Goal: Task Accomplishment & Management: Use online tool/utility

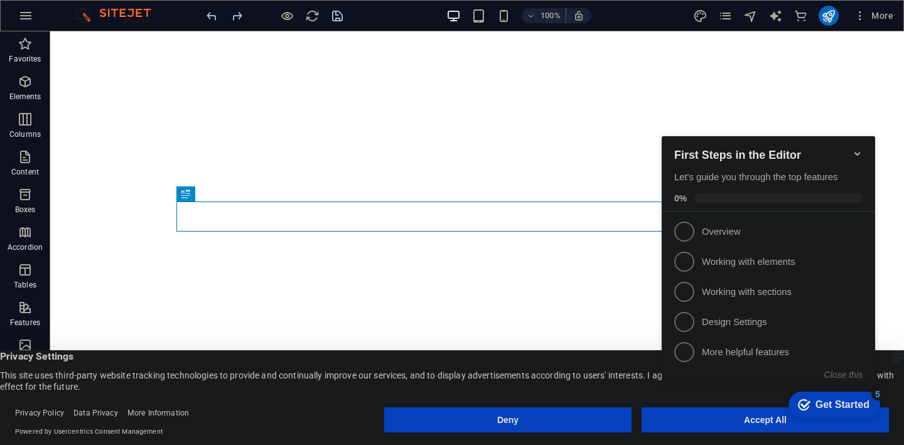
click div "checkmark Get Started 5 First Steps in the Editor Let's guide you through the t…"
click at [685, 232] on span "1" at bounding box center [685, 232] width 20 height 20
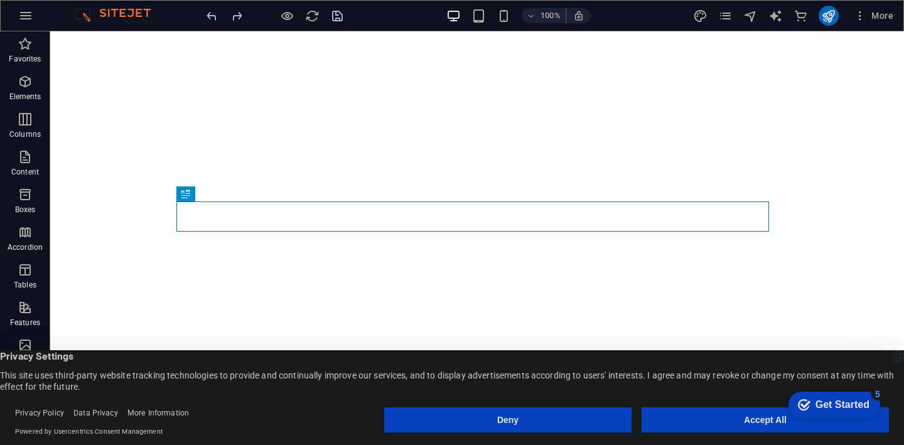
click at [737, 420] on button "Accept All" at bounding box center [765, 420] width 247 height 25
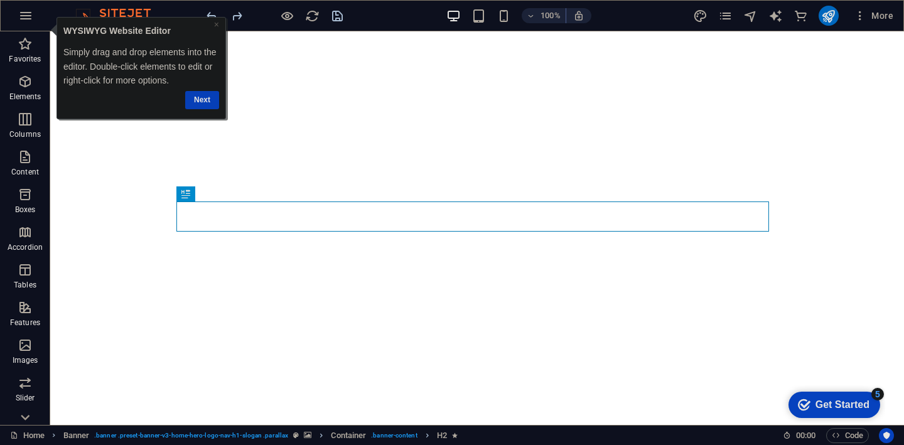
click at [208, 101] on link "Next" at bounding box center [202, 100] width 34 height 18
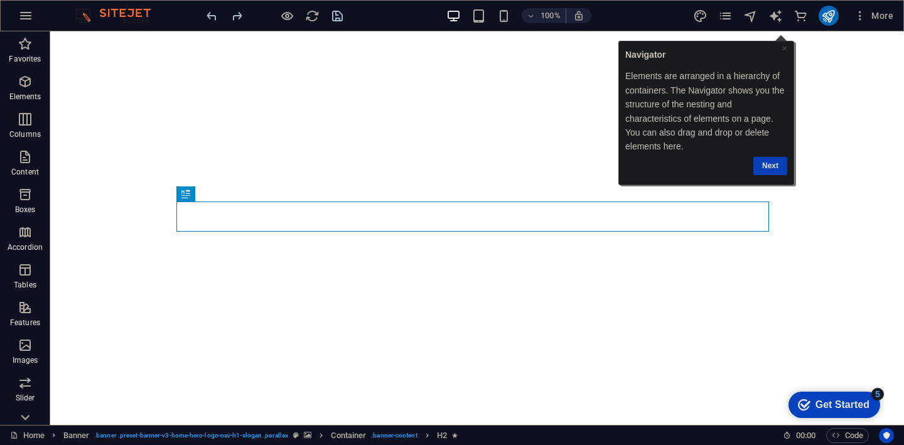
click at [771, 164] on link "Next" at bounding box center [770, 165] width 34 height 18
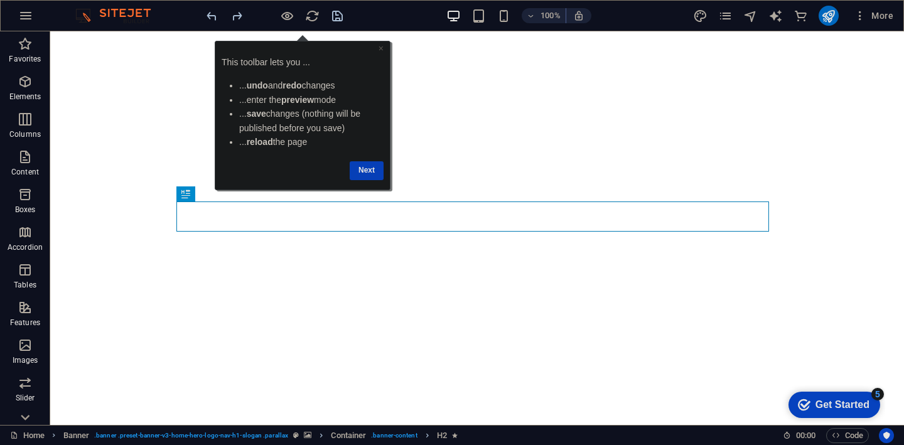
click at [365, 171] on link "Next" at bounding box center [367, 170] width 34 height 18
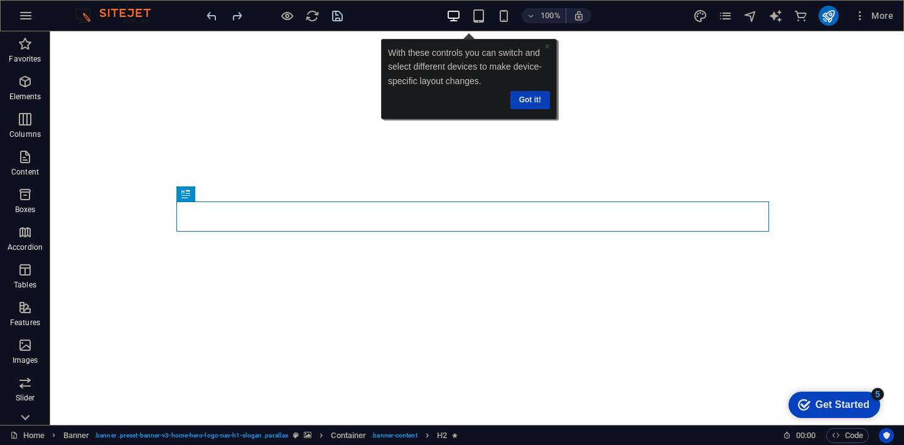
click at [535, 104] on link "Got it!" at bounding box center [530, 100] width 40 height 18
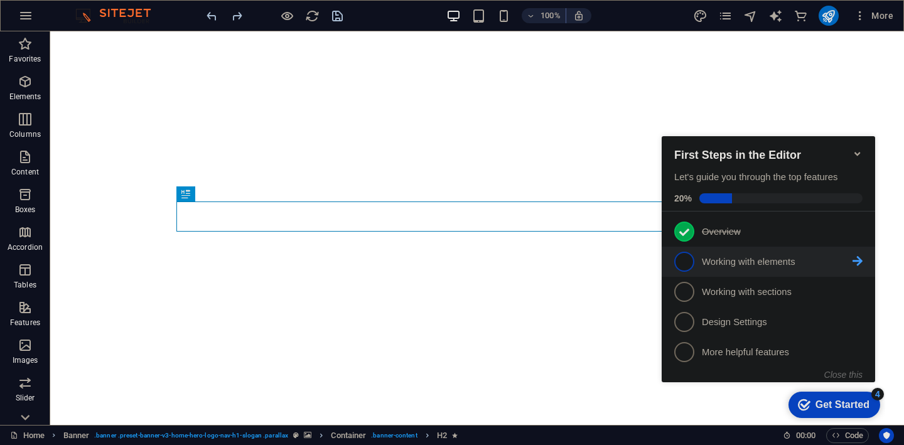
click at [684, 266] on span "2" at bounding box center [685, 262] width 20 height 20
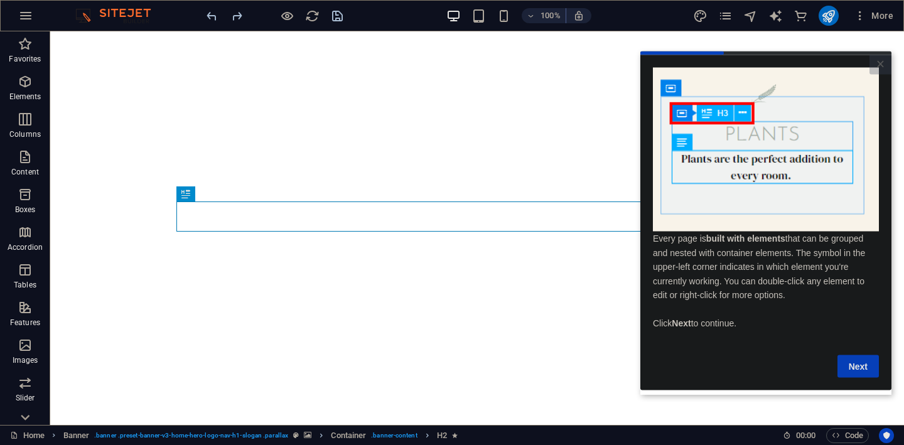
click at [864, 370] on link "Next" at bounding box center [858, 366] width 41 height 23
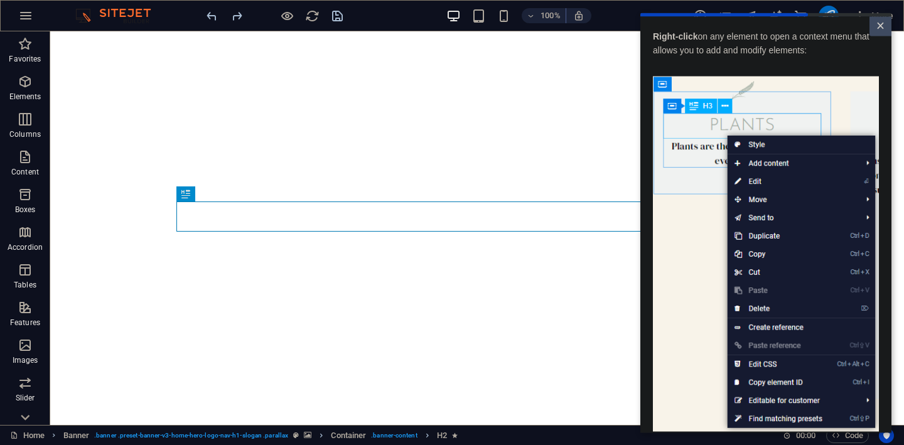
click at [878, 26] on link "×" at bounding box center [881, 25] width 22 height 19
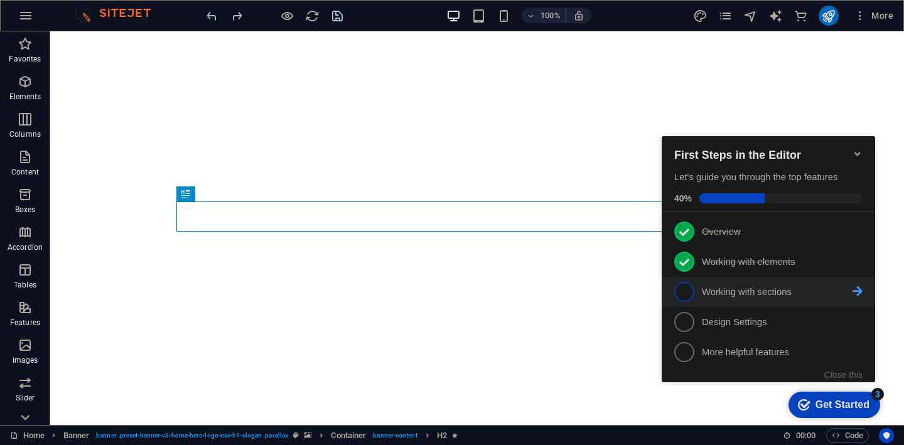
click at [691, 296] on span "3" at bounding box center [685, 292] width 20 height 20
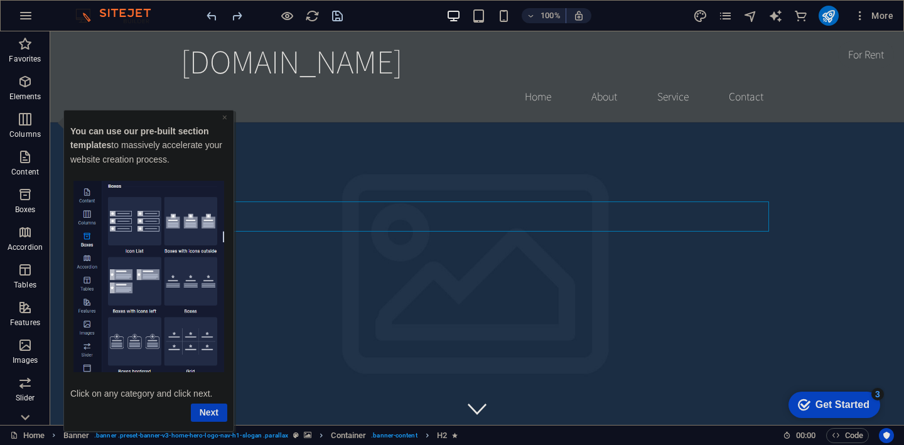
click at [207, 414] on link "Next" at bounding box center [209, 412] width 36 height 18
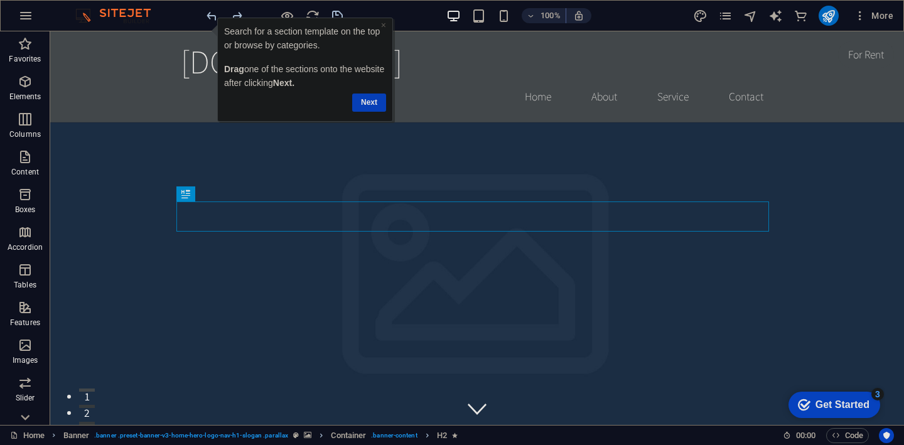
click at [371, 104] on link "Next" at bounding box center [369, 103] width 34 height 18
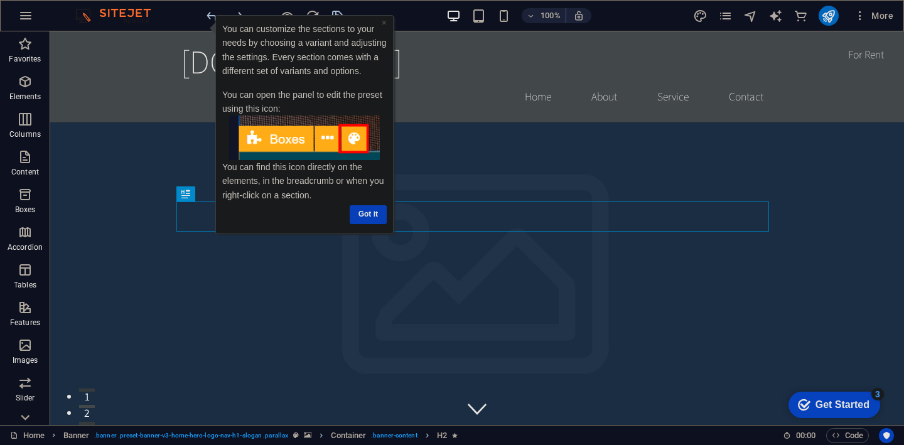
click at [365, 215] on link "Got it" at bounding box center [367, 214] width 37 height 18
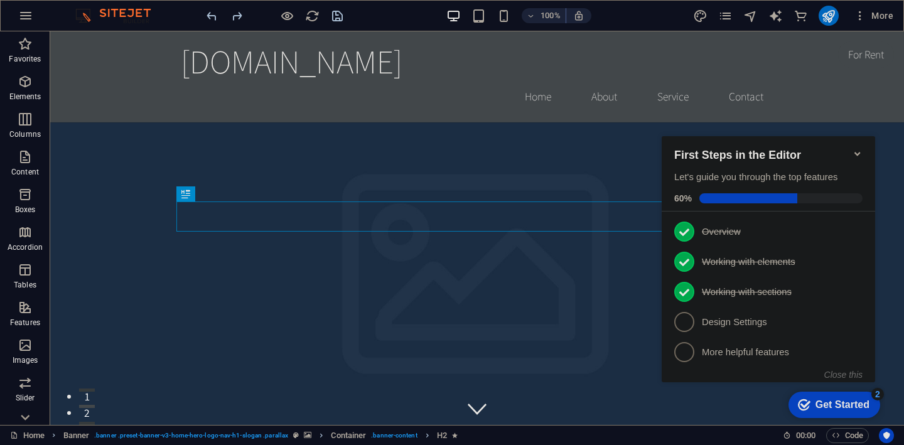
click at [855, 149] on icon "Minimize checklist" at bounding box center [858, 154] width 10 height 10
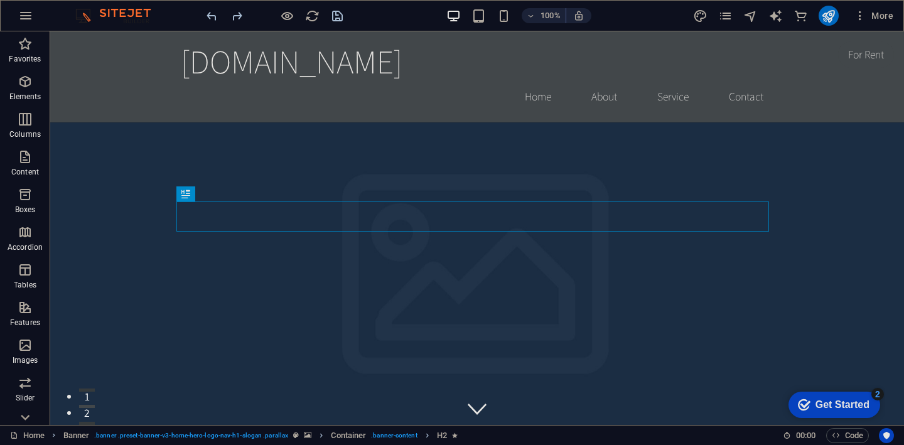
click at [850, 407] on div "Get Started" at bounding box center [843, 404] width 54 height 11
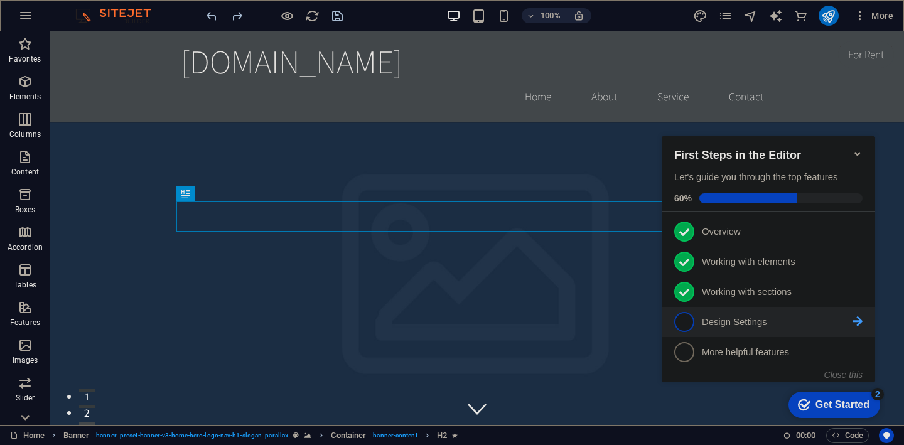
click at [697, 325] on link "4 Design Settings - incomplete" at bounding box center [769, 322] width 188 height 20
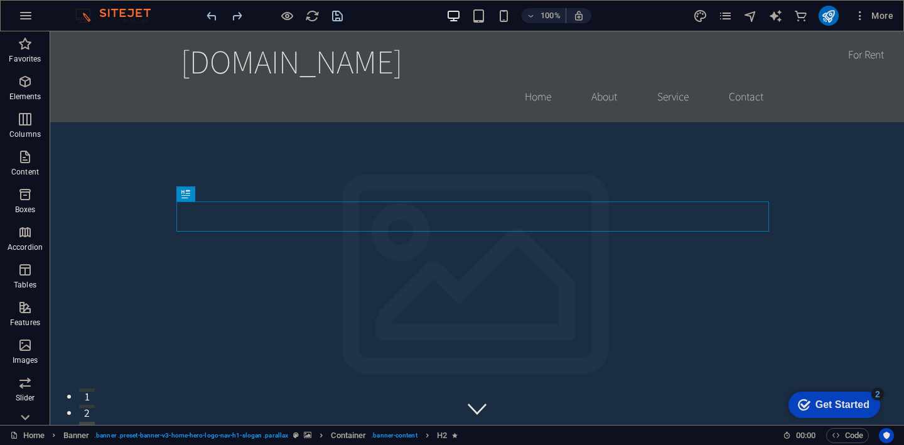
click at [858, 404] on div "Get Started" at bounding box center [843, 404] width 54 height 11
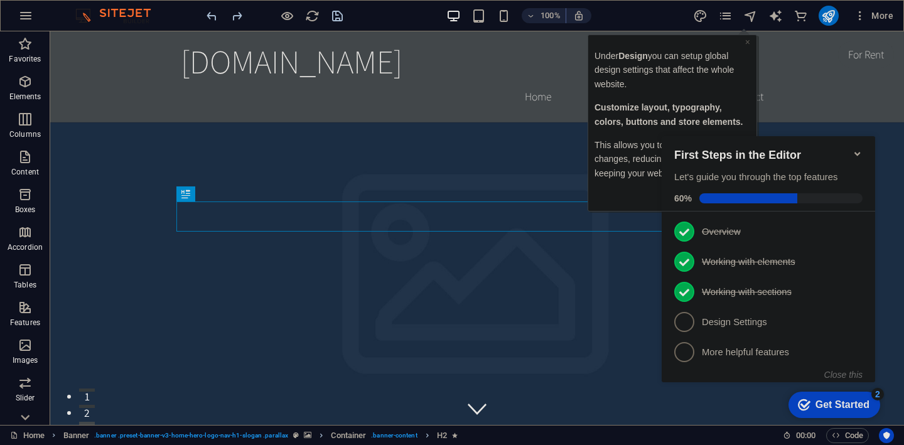
click at [717, 84] on p "Under Design you can set up global design settings that affect the whole websit…" at bounding box center [672, 69] width 156 height 42
click at [856, 149] on icon "Minimize checklist" at bounding box center [858, 154] width 10 height 10
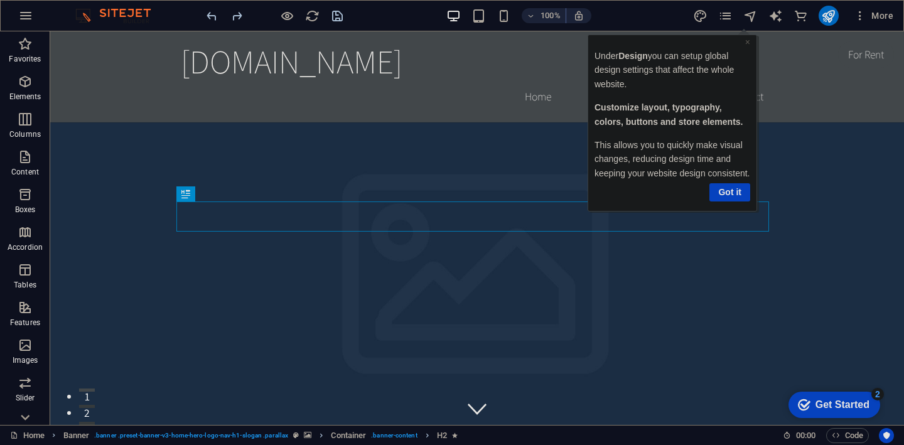
click div "checkmark Get Started 2 First Steps in the Editor Let's guide you through the t…"
click at [730, 192] on link "Got it" at bounding box center [729, 192] width 41 height 18
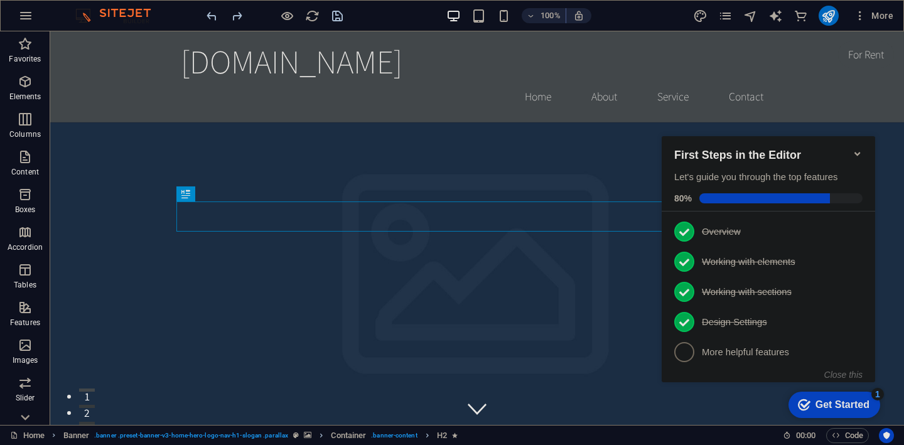
click at [847, 399] on div "Get Started" at bounding box center [843, 404] width 54 height 11
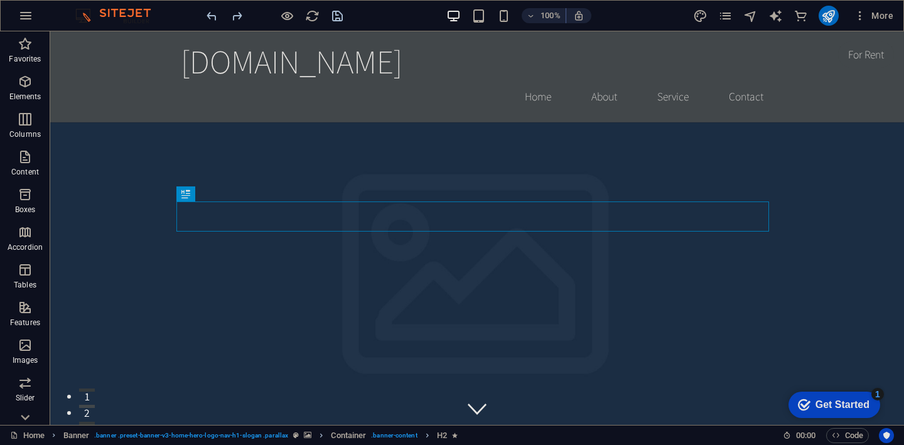
click at [842, 396] on div "checkmark Get Started 1" at bounding box center [835, 405] width 92 height 26
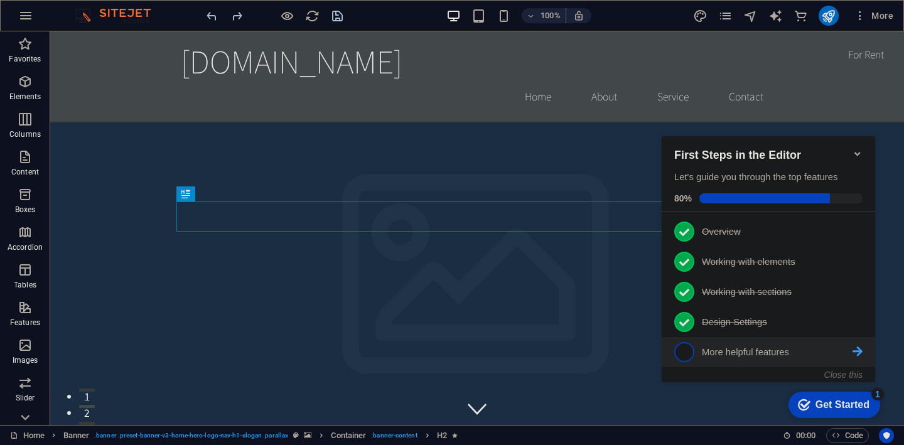
click at [685, 355] on span "5" at bounding box center [685, 352] width 20 height 20
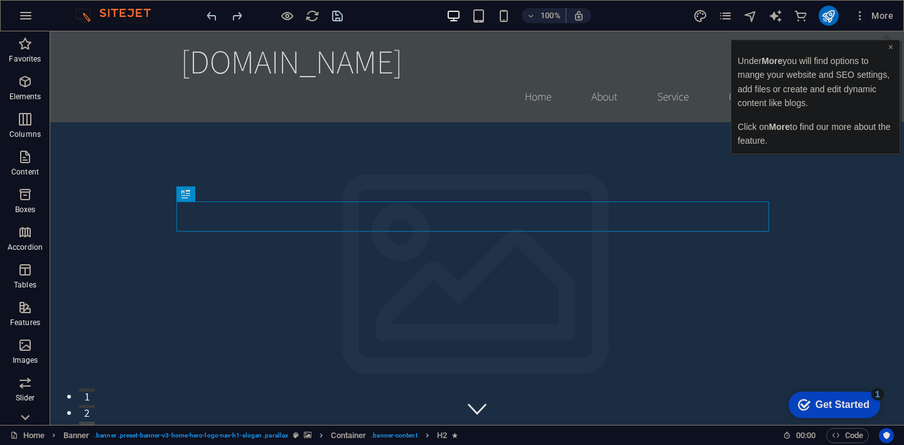
click at [891, 52] on link "×" at bounding box center [891, 47] width 5 height 10
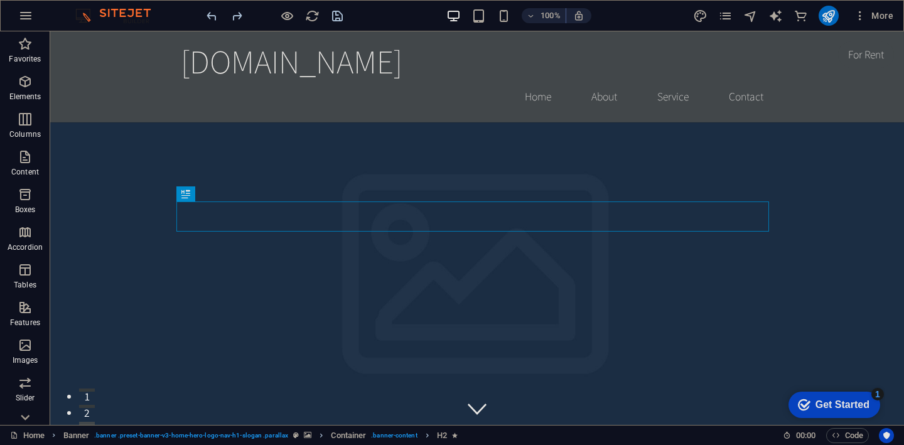
click at [837, 409] on div "Get Started" at bounding box center [843, 404] width 54 height 11
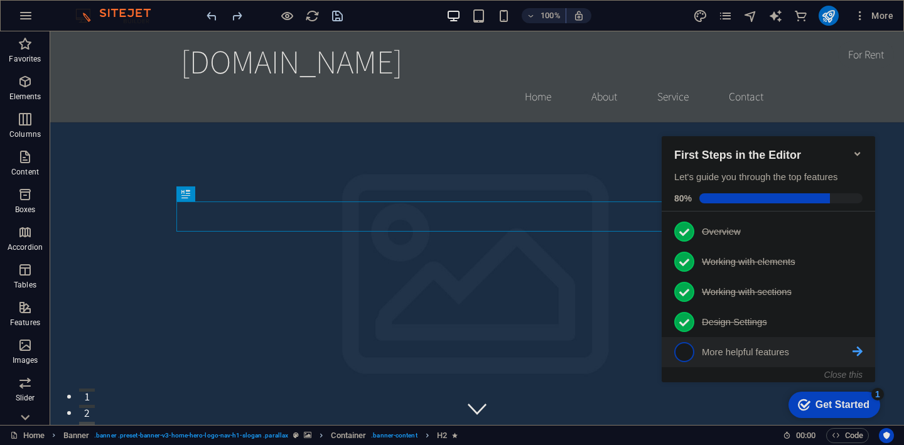
click at [683, 349] on span "5" at bounding box center [685, 352] width 20 height 20
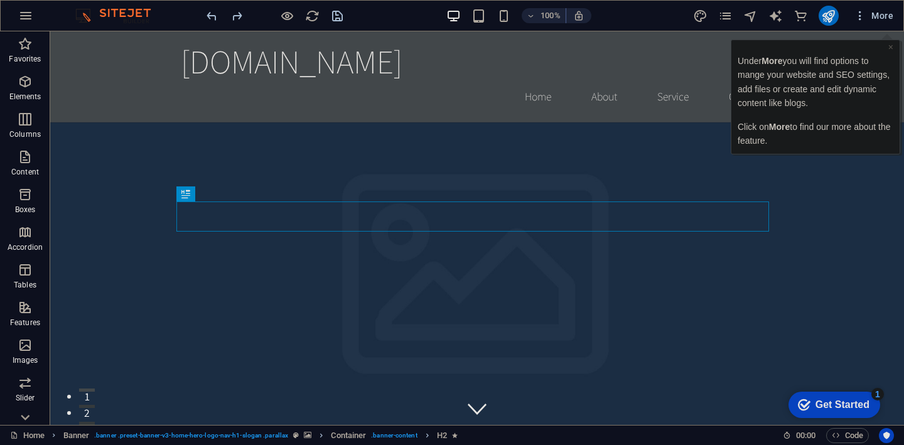
click at [887, 19] on span "More" at bounding box center [874, 15] width 40 height 13
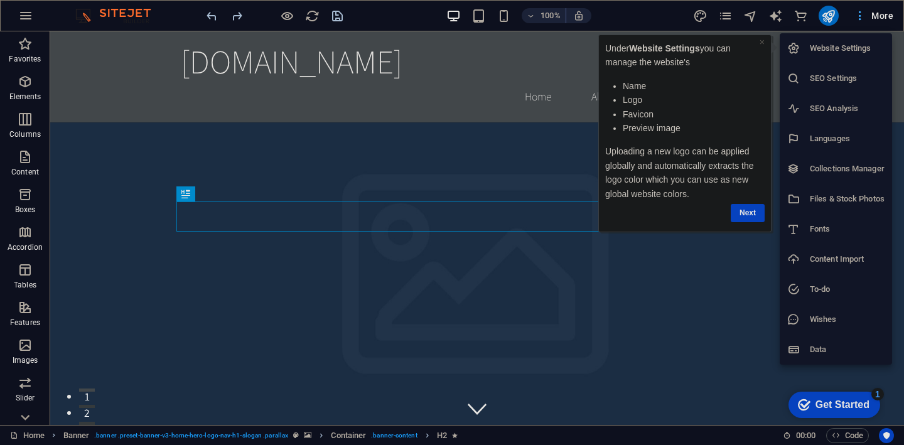
click at [886, 19] on div at bounding box center [452, 222] width 904 height 445
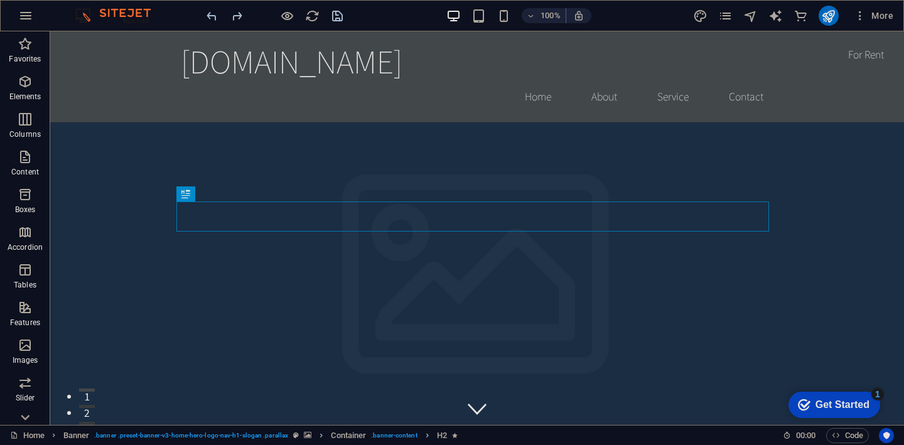
click at [832, 404] on div "Get Started" at bounding box center [843, 404] width 54 height 11
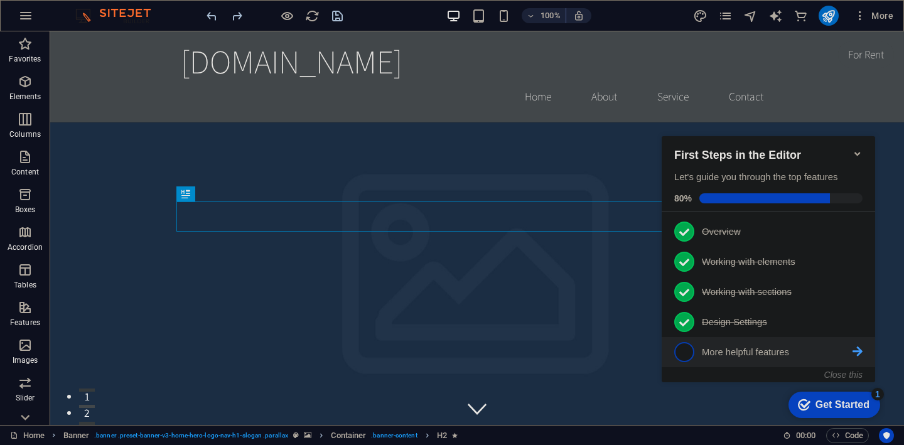
click at [860, 236] on icon at bounding box center [858, 231] width 10 height 10
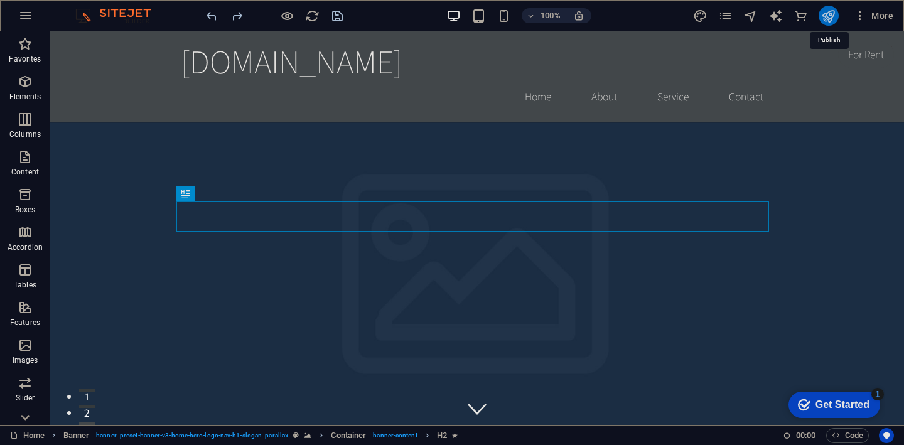
click at [830, 13] on icon "publish" at bounding box center [829, 16] width 14 height 14
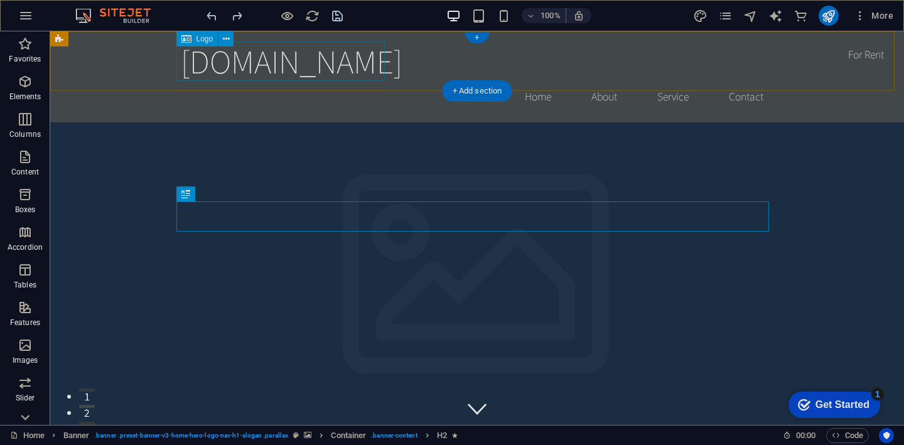
click at [305, 63] on div "[DOMAIN_NAME]" at bounding box center [477, 61] width 593 height 40
click at [300, 70] on div "[DOMAIN_NAME]" at bounding box center [477, 61] width 593 height 40
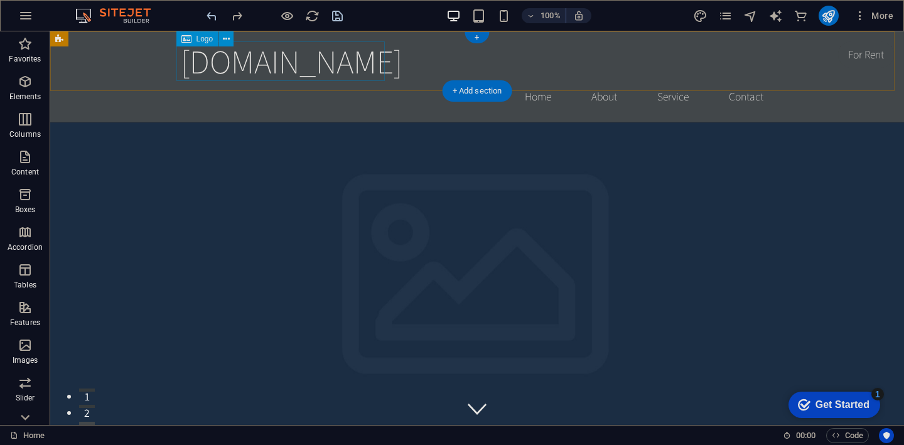
click at [328, 53] on div "[DOMAIN_NAME]" at bounding box center [477, 61] width 593 height 40
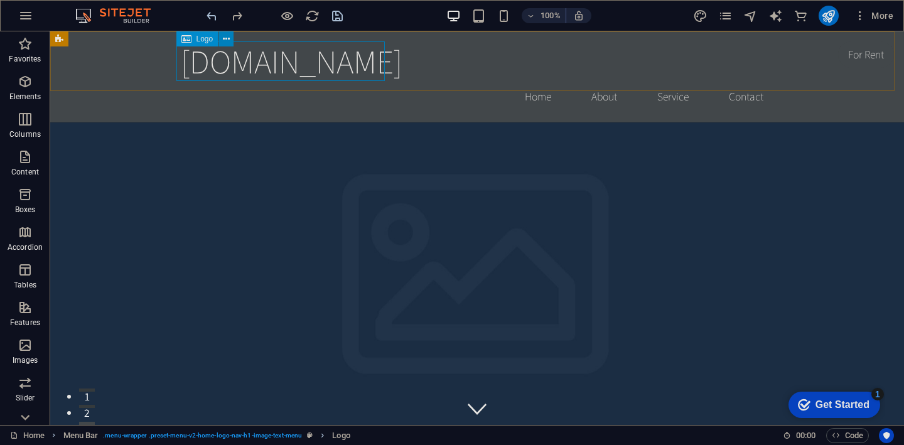
click at [225, 41] on icon at bounding box center [226, 39] width 7 height 13
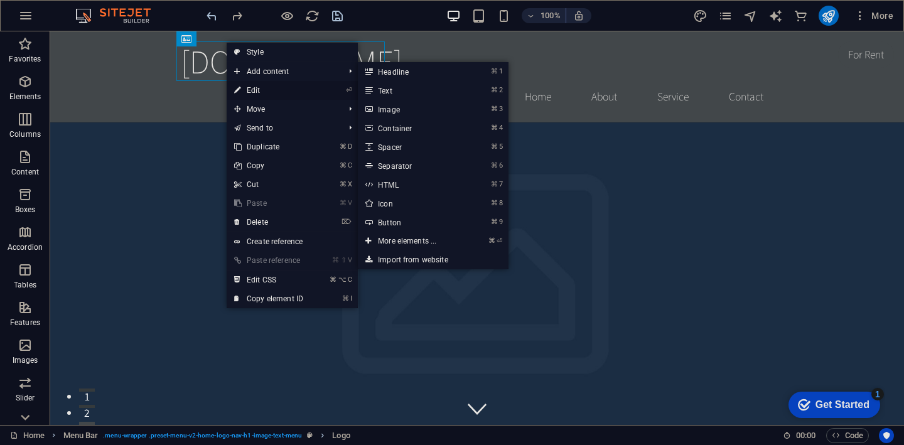
click at [249, 85] on link "⏎ Edit" at bounding box center [269, 90] width 84 height 19
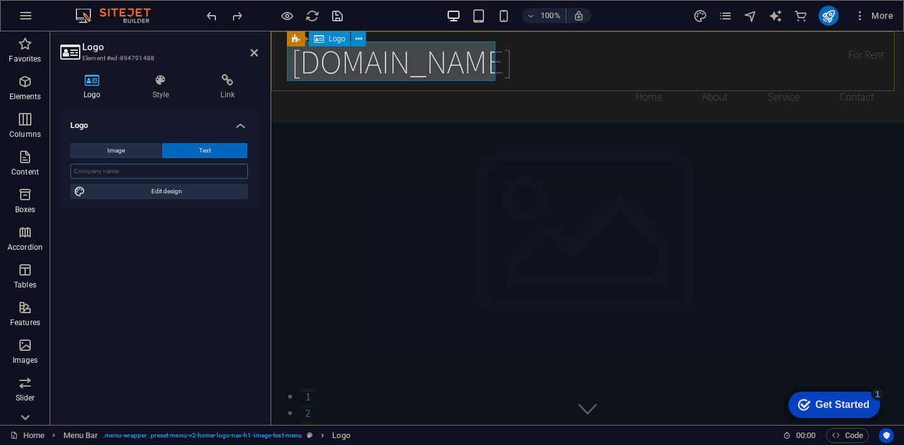
click at [474, 66] on div "[DOMAIN_NAME]" at bounding box center [587, 61] width 593 height 40
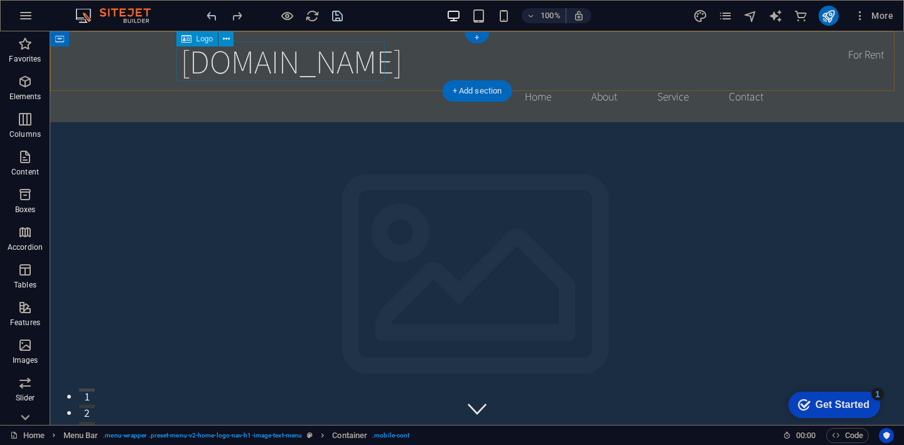
click at [342, 60] on div "[DOMAIN_NAME]" at bounding box center [477, 61] width 593 height 40
click at [349, 63] on div "[DOMAIN_NAME]" at bounding box center [477, 61] width 593 height 40
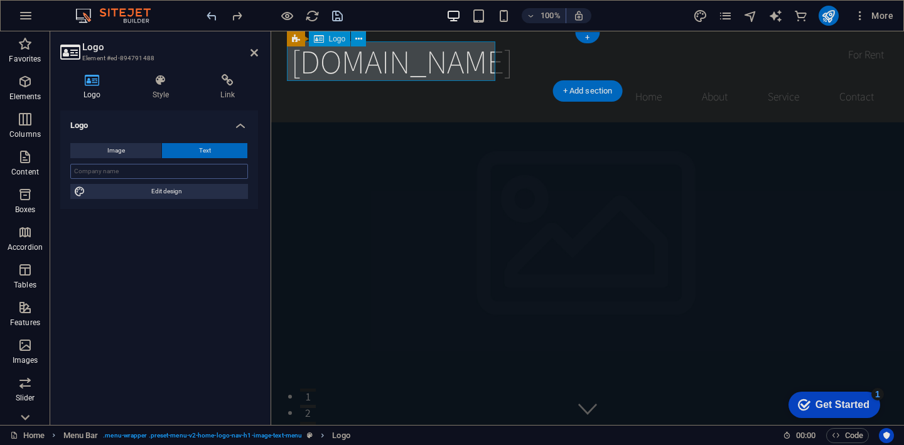
click at [387, 71] on div "[DOMAIN_NAME]" at bounding box center [587, 61] width 593 height 40
click at [192, 146] on button "Text" at bounding box center [204, 150] width 85 height 15
click at [404, 57] on div "[DOMAIN_NAME]" at bounding box center [587, 61] width 593 height 40
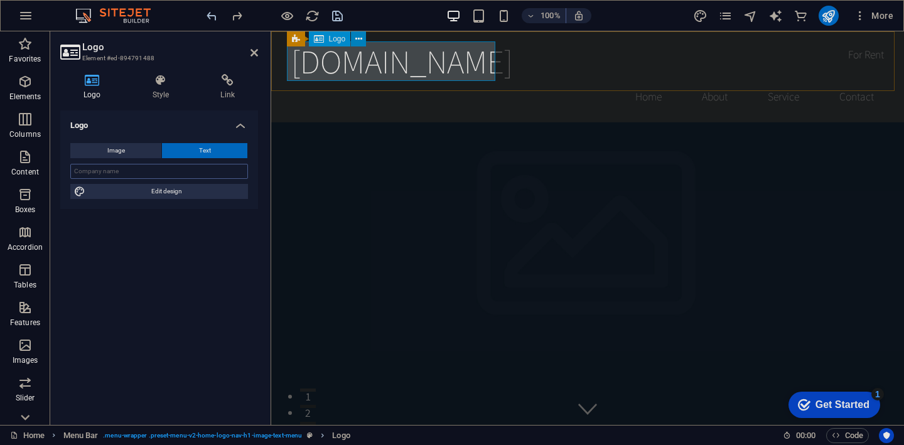
click at [359, 37] on icon at bounding box center [359, 39] width 7 height 13
click at [445, 59] on div "[DOMAIN_NAME]" at bounding box center [587, 61] width 593 height 40
click at [775, 18] on icon "text_generator" at bounding box center [776, 16] width 14 height 14
select select "English"
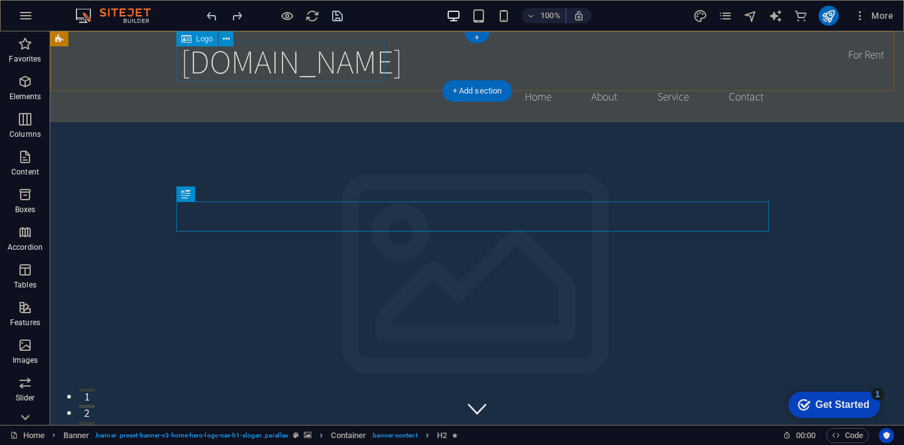
click at [326, 57] on div "[DOMAIN_NAME]" at bounding box center [477, 61] width 593 height 40
click at [332, 62] on div "[DOMAIN_NAME]" at bounding box center [477, 61] width 593 height 40
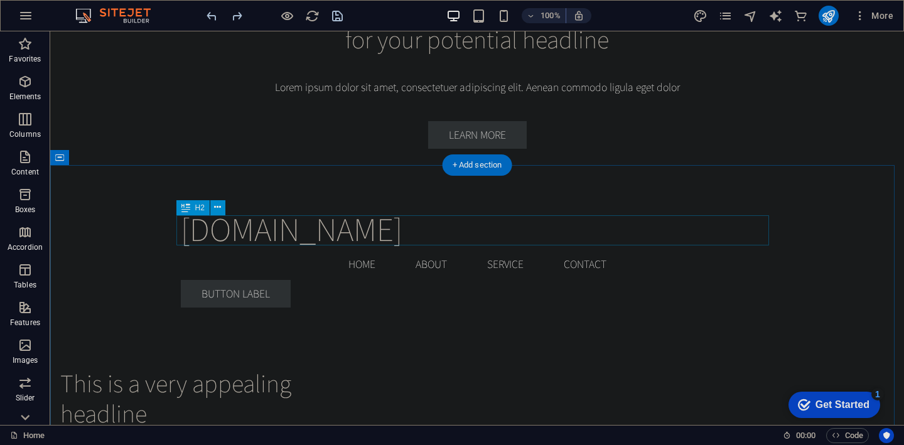
scroll to position [3327, 0]
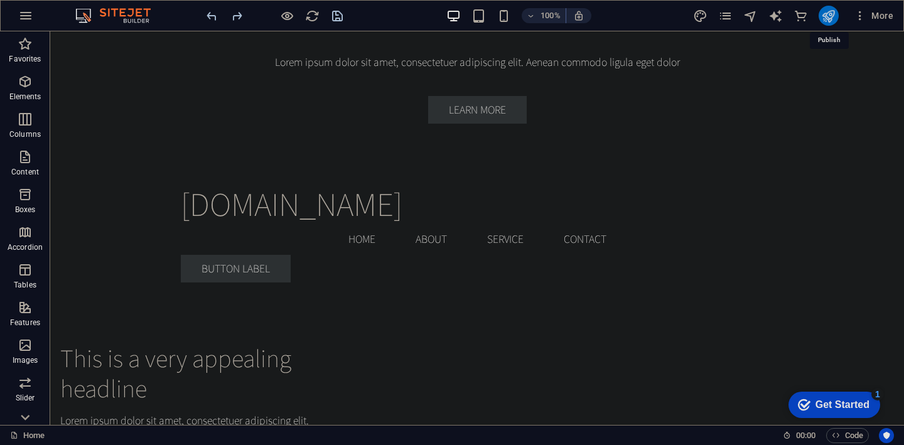
click at [829, 15] on icon "publish" at bounding box center [829, 16] width 14 height 14
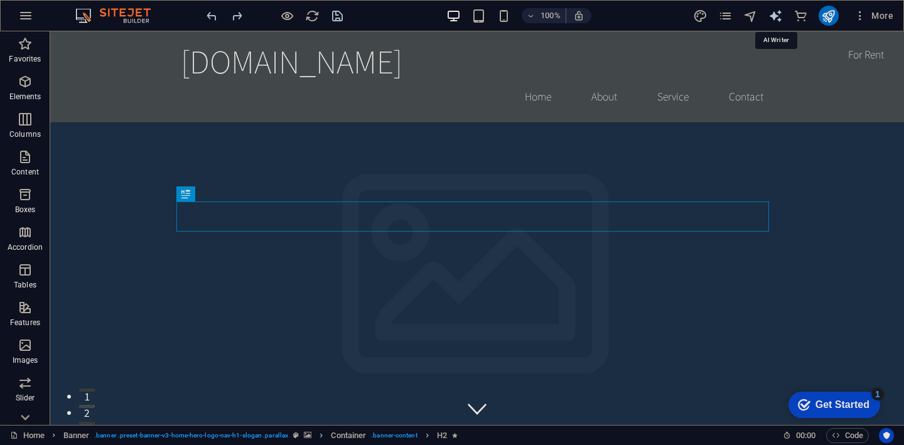
click at [776, 18] on icon "text_generator" at bounding box center [776, 16] width 14 height 14
select select "English"
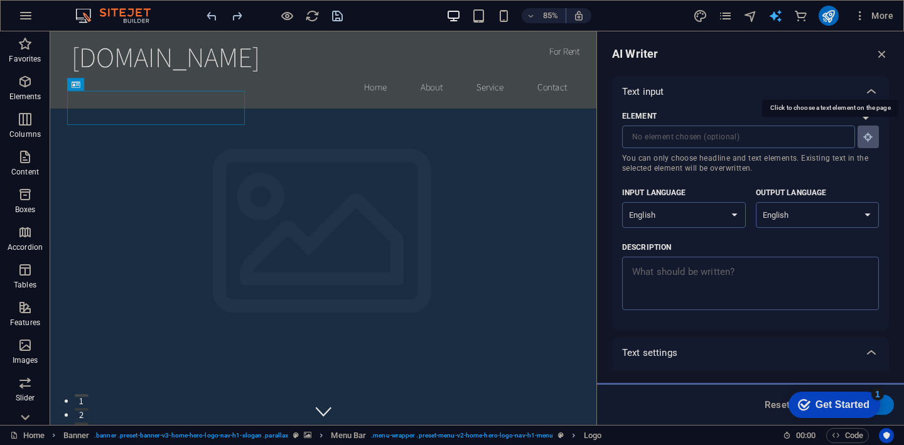
click at [867, 138] on icon "button" at bounding box center [868, 136] width 11 height 11
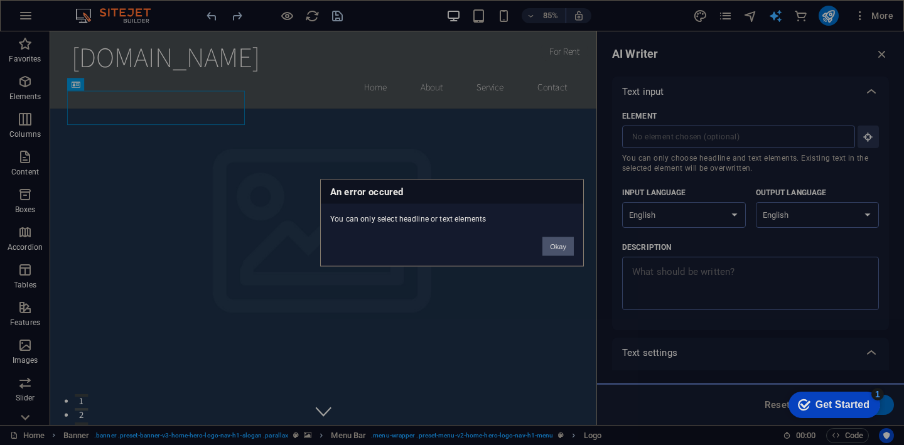
click at [557, 246] on button "Okay" at bounding box center [558, 246] width 31 height 19
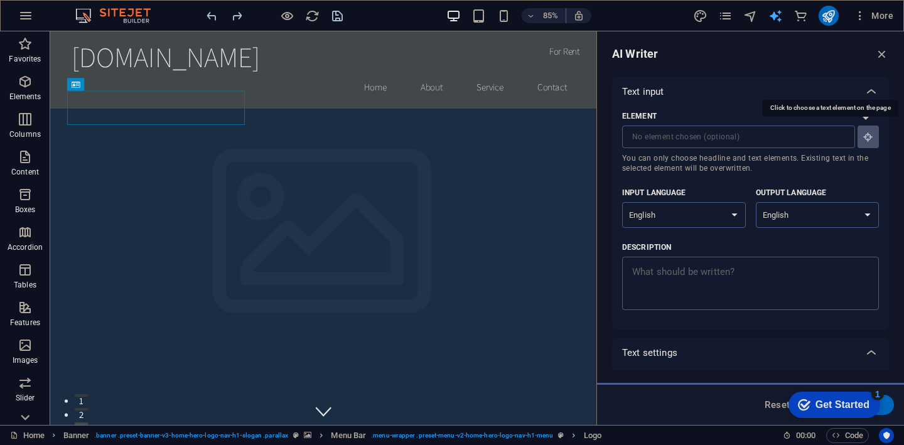
click at [867, 138] on icon "button" at bounding box center [868, 136] width 11 height 11
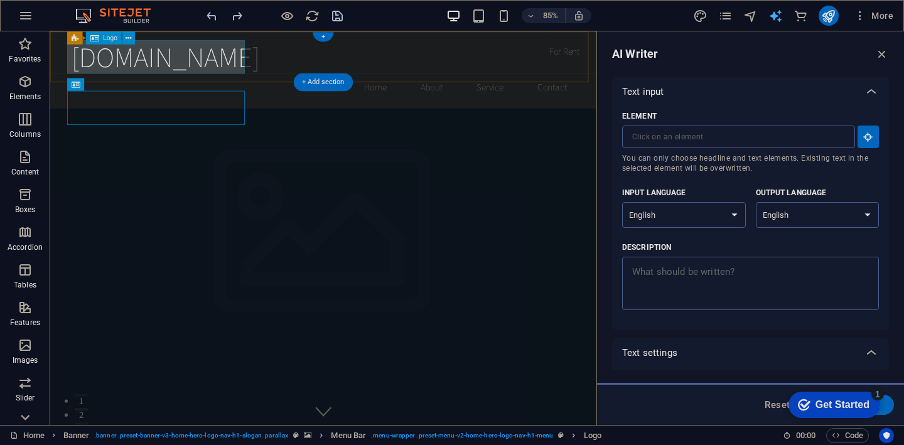
click at [181, 69] on div "[DOMAIN_NAME]" at bounding box center [371, 61] width 593 height 40
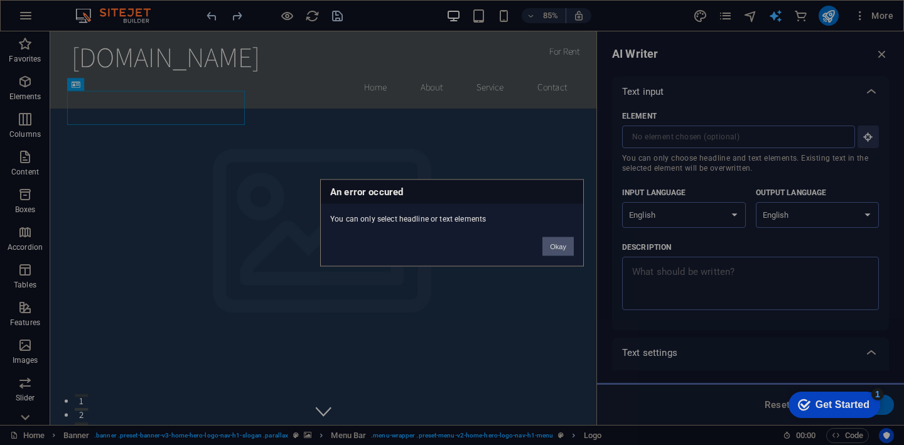
click at [562, 245] on button "Okay" at bounding box center [558, 246] width 31 height 19
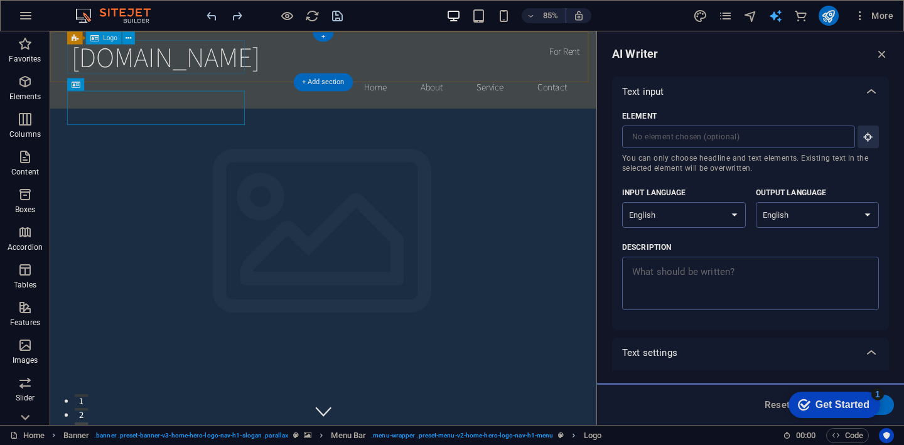
click at [197, 67] on div "[DOMAIN_NAME]" at bounding box center [371, 61] width 593 height 40
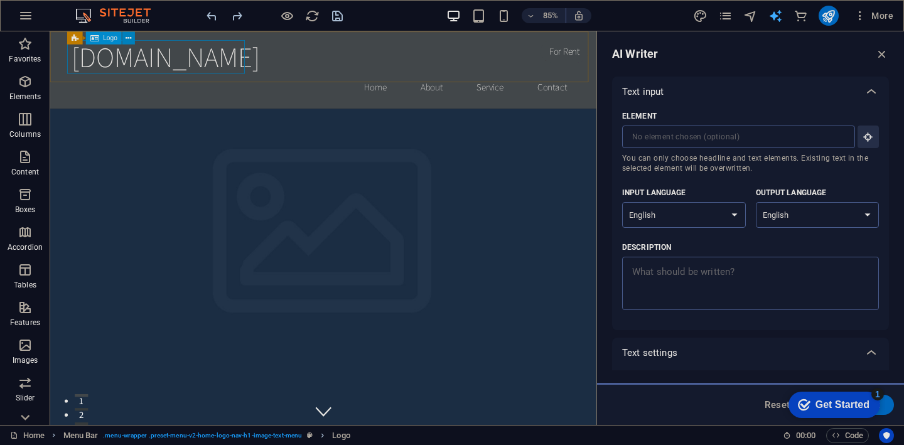
click at [129, 36] on icon at bounding box center [129, 37] width 6 height 11
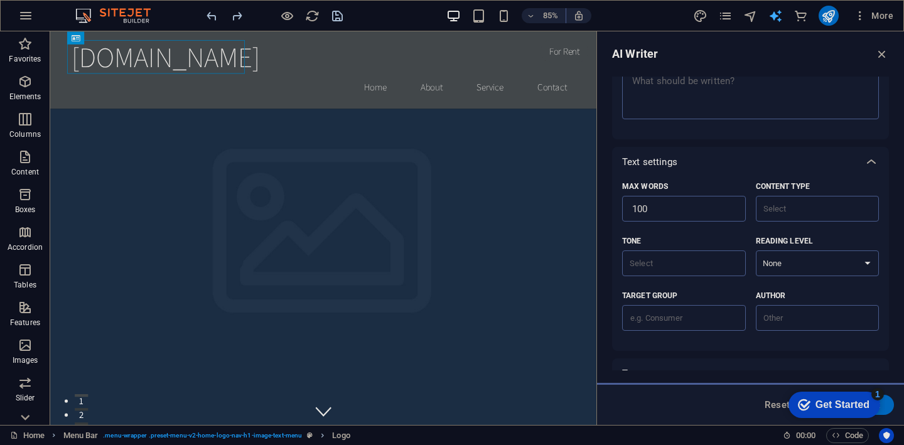
scroll to position [281, 0]
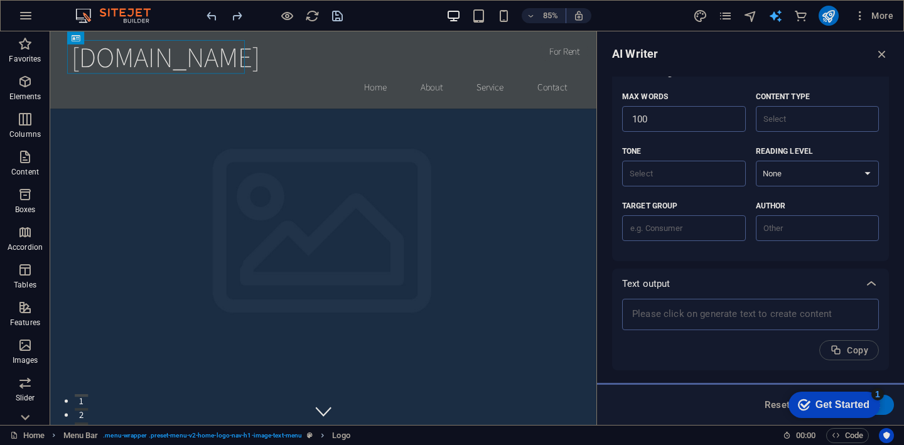
click at [844, 408] on div "Get Started" at bounding box center [843, 404] width 54 height 11
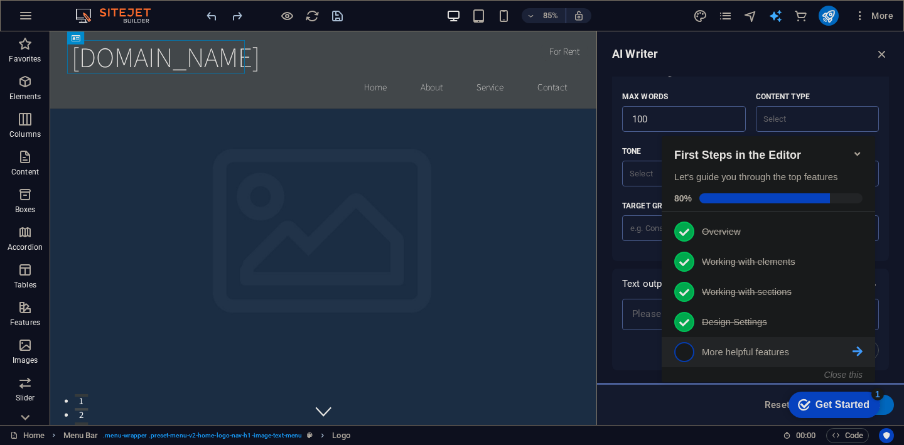
click at [687, 350] on span "5" at bounding box center [685, 352] width 20 height 20
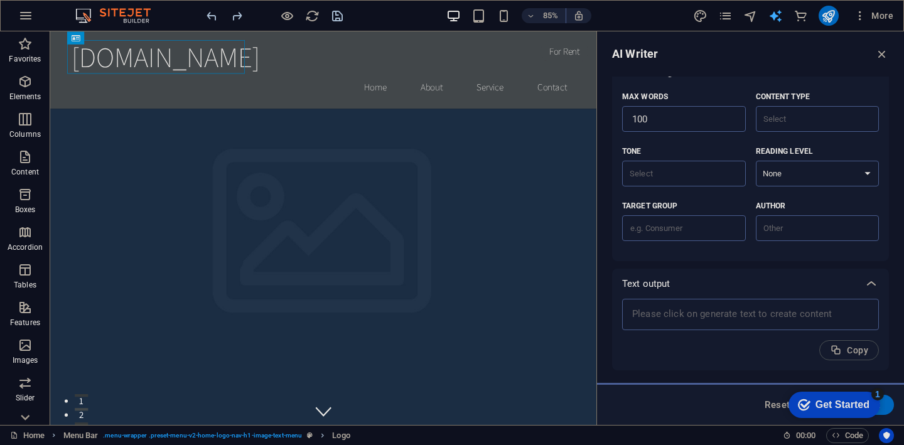
click at [833, 406] on div "Get Started" at bounding box center [843, 404] width 54 height 11
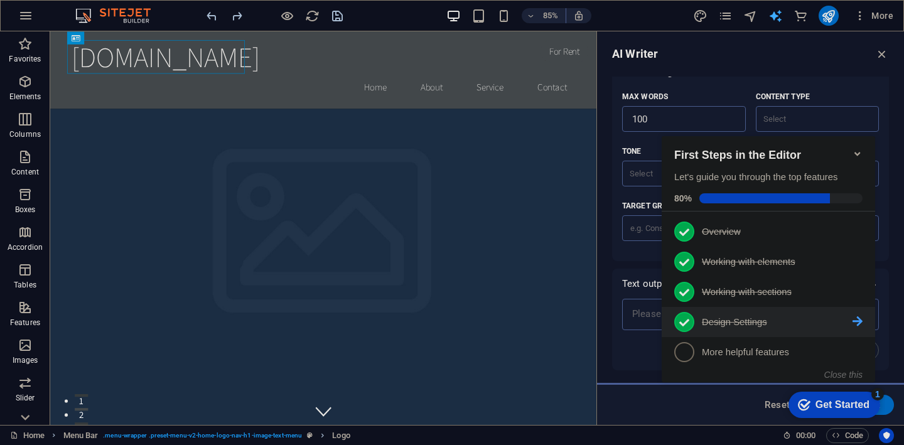
scroll to position [0, 0]
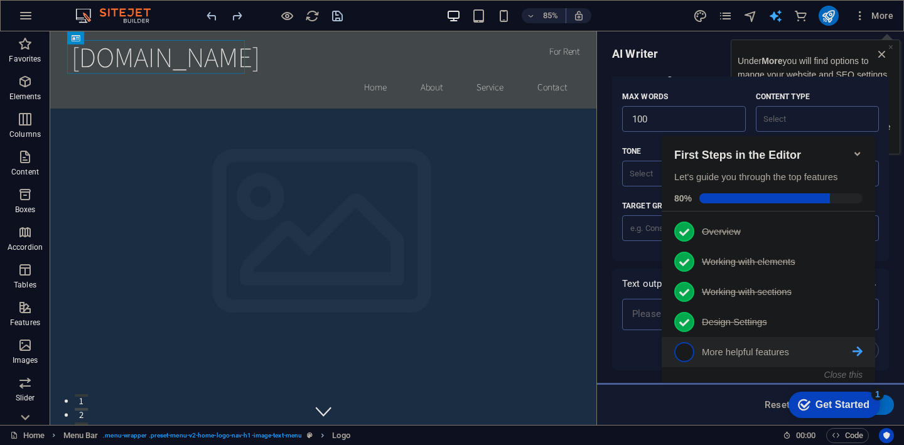
click at [766, 346] on p "More helpful features - incomplete" at bounding box center [777, 352] width 151 height 13
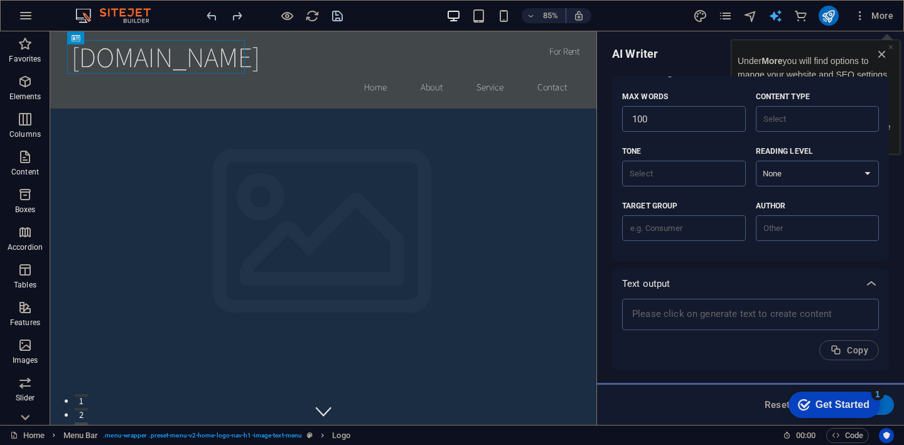
click at [887, 28] on div "85% More" at bounding box center [452, 16] width 903 height 30
click at [886, 15] on span "More" at bounding box center [874, 15] width 40 height 13
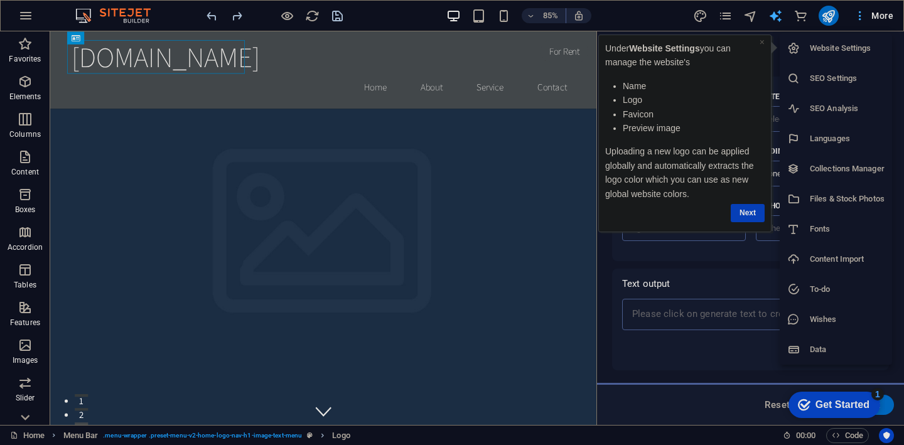
click at [752, 212] on link "Next" at bounding box center [748, 213] width 34 height 18
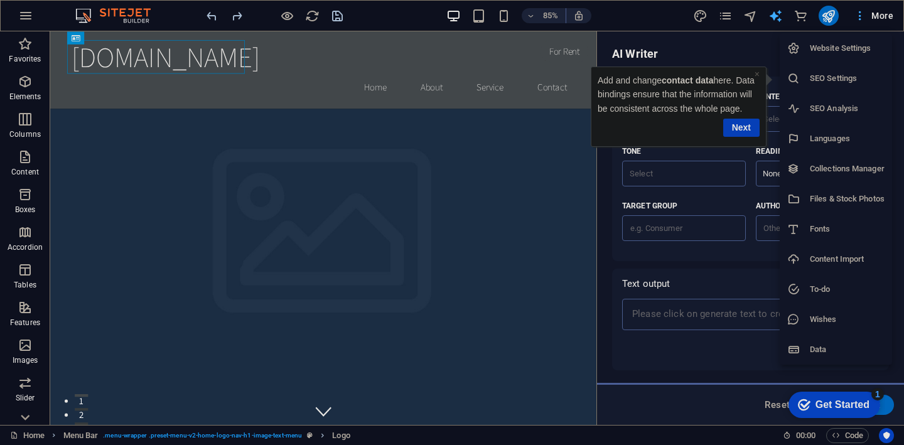
click at [744, 124] on link "Next" at bounding box center [742, 128] width 36 height 18
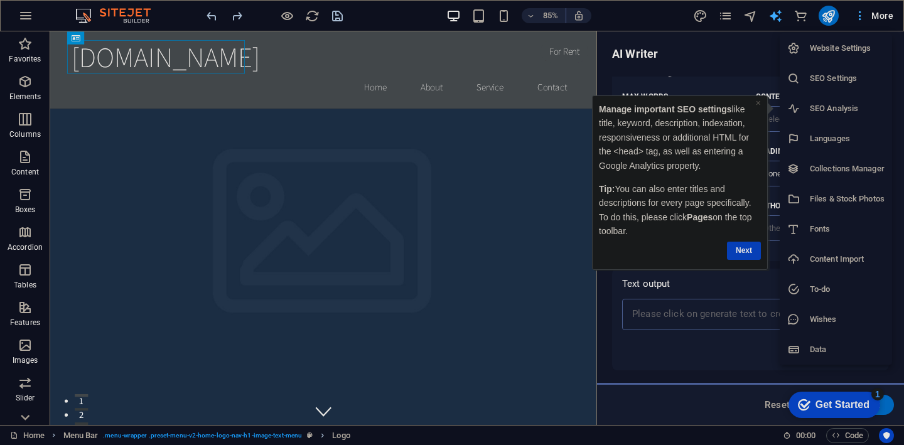
click at [744, 252] on link "Next" at bounding box center [744, 251] width 34 height 18
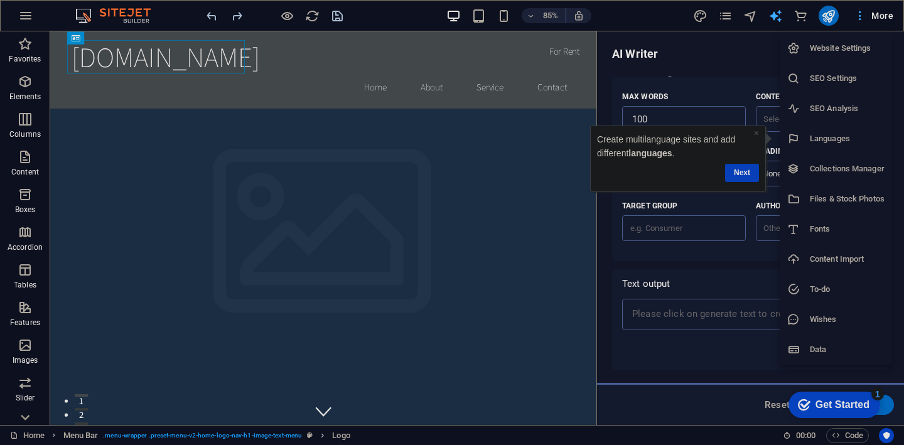
click at [746, 174] on link "Next" at bounding box center [742, 173] width 34 height 18
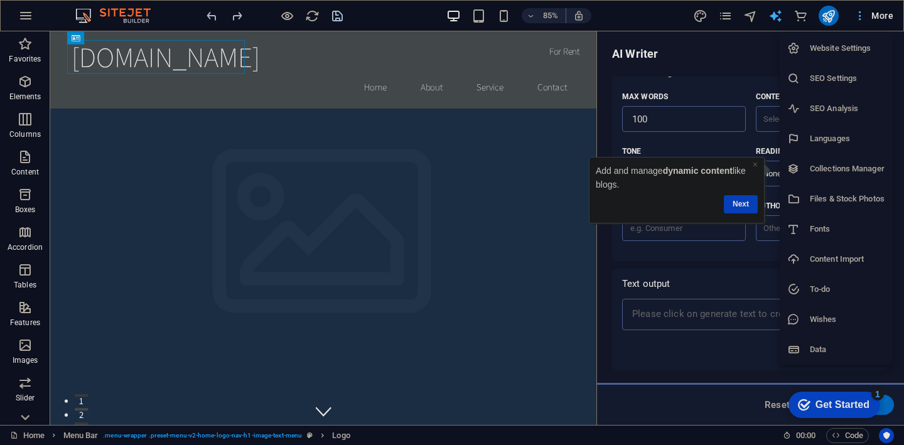
click at [753, 200] on link "Next" at bounding box center [741, 204] width 34 height 18
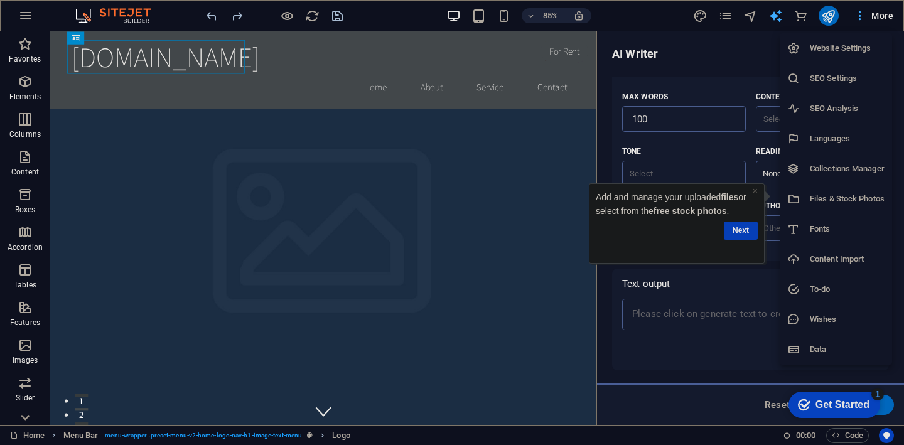
click at [746, 229] on link "Next" at bounding box center [741, 231] width 34 height 18
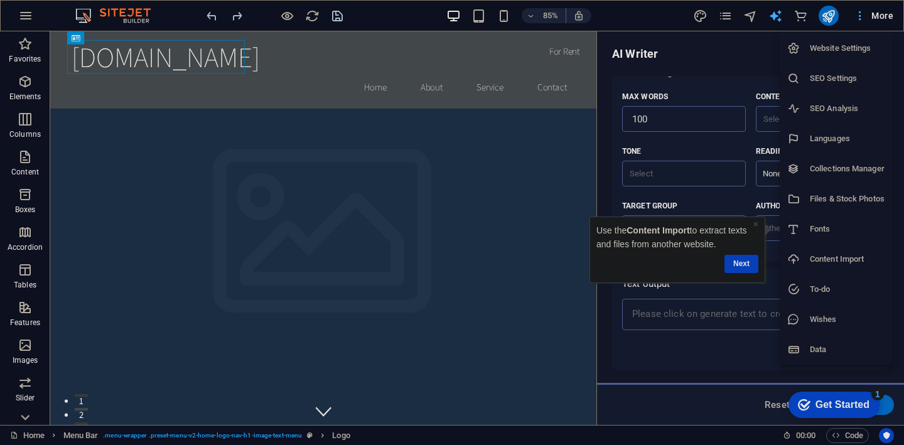
click at [741, 263] on link "Next" at bounding box center [742, 264] width 34 height 18
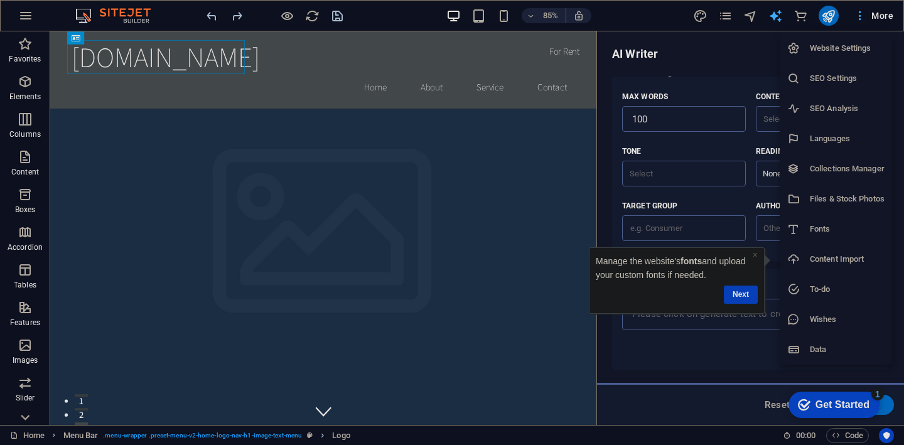
click at [744, 292] on link "Next" at bounding box center [741, 295] width 34 height 18
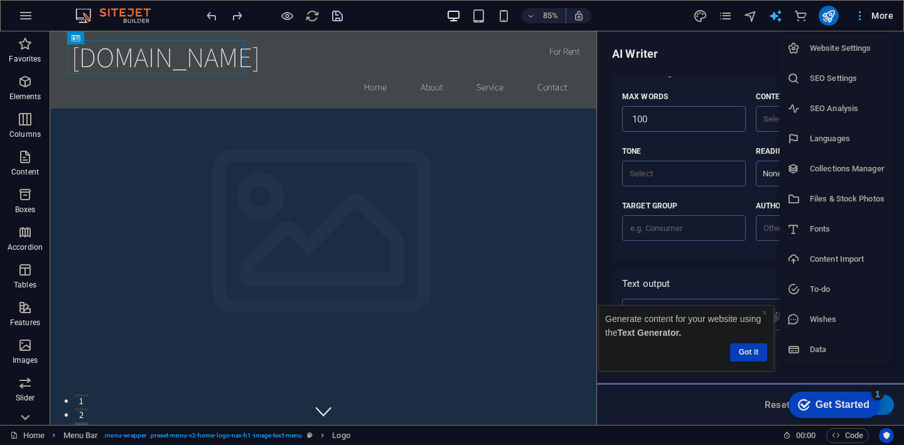
click at [755, 353] on link "Got it" at bounding box center [748, 353] width 37 height 18
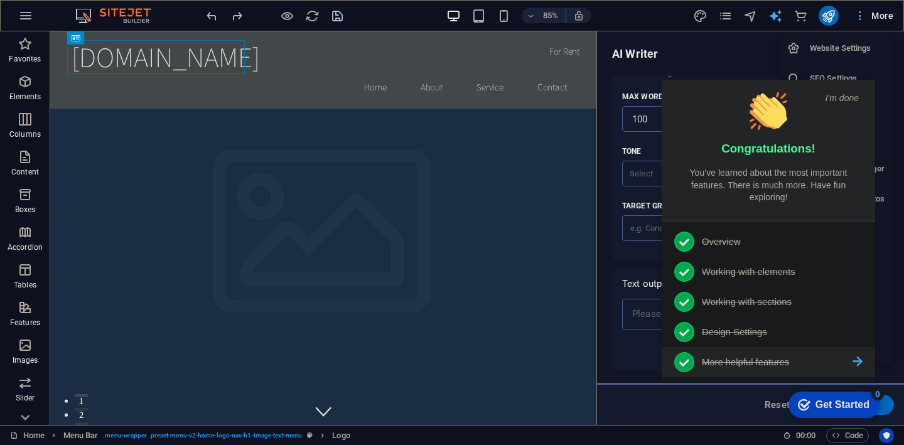
click at [859, 363] on icon at bounding box center [858, 362] width 10 height 10
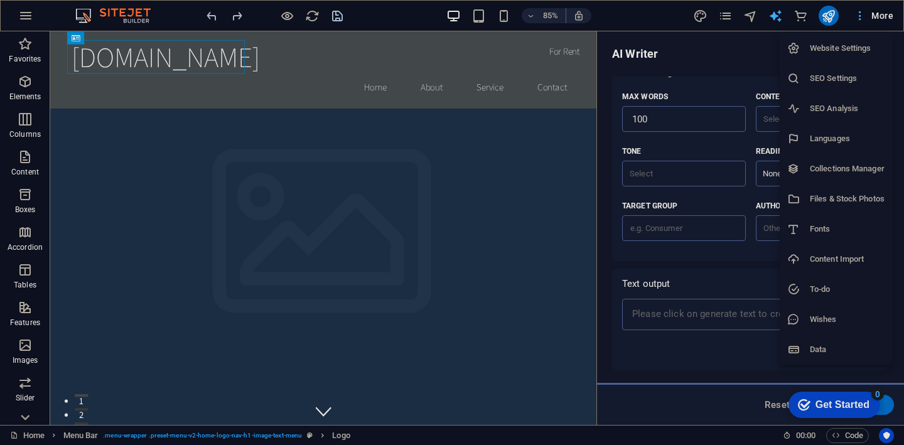
click at [827, 409] on div "Get Started" at bounding box center [843, 404] width 54 height 11
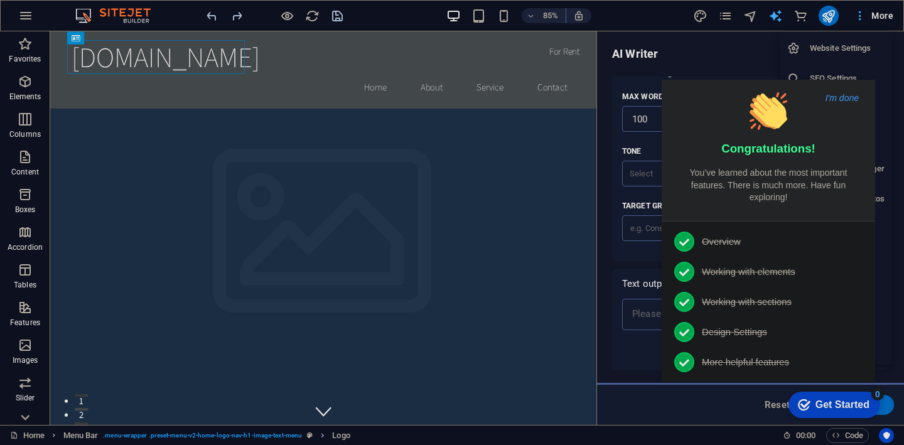
click at [845, 99] on button "I'm done" at bounding box center [842, 97] width 41 height 11
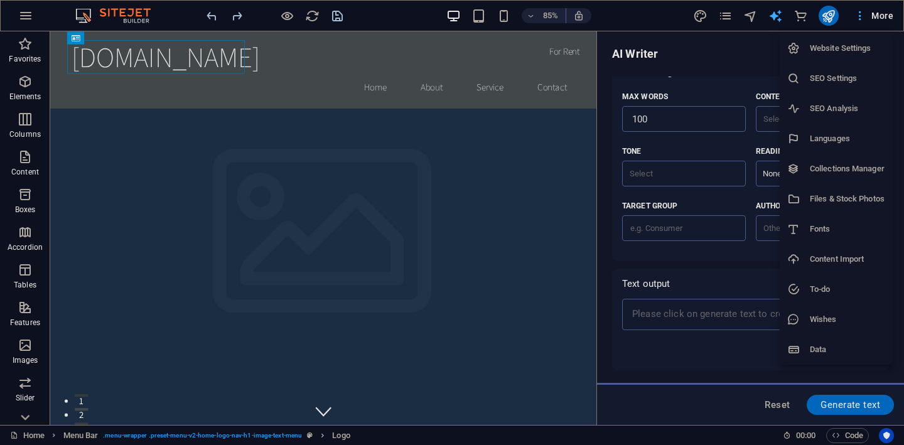
click at [718, 271] on div at bounding box center [452, 222] width 904 height 445
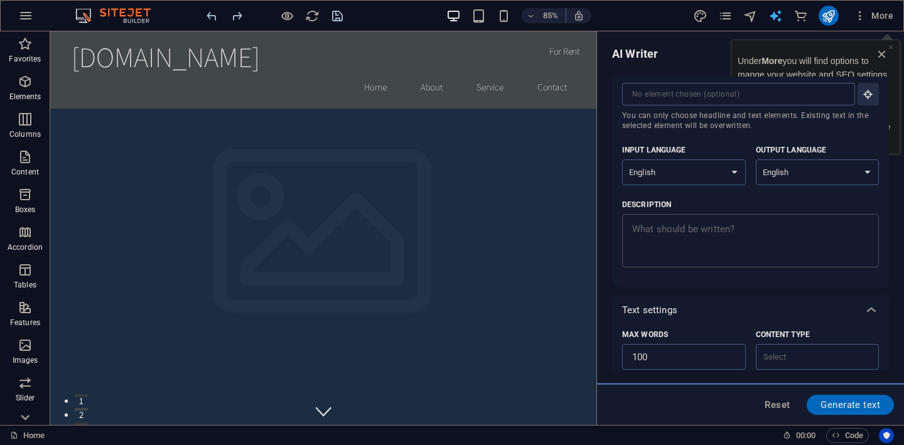
type textarea "x"
click at [671, 228] on textarea "Description x ​" at bounding box center [751, 240] width 244 height 41
type textarea "d"
type textarea "x"
type textarea "de"
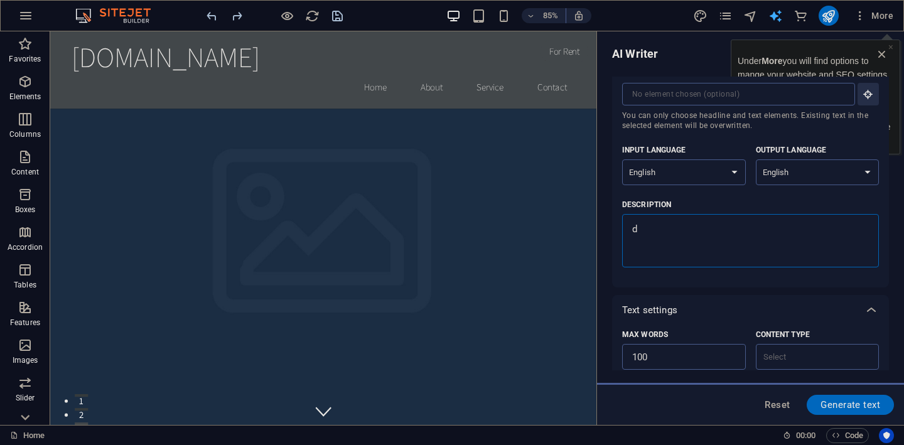
type textarea "x"
type textarea "dea"
type textarea "x"
type textarea "deam"
type textarea "x"
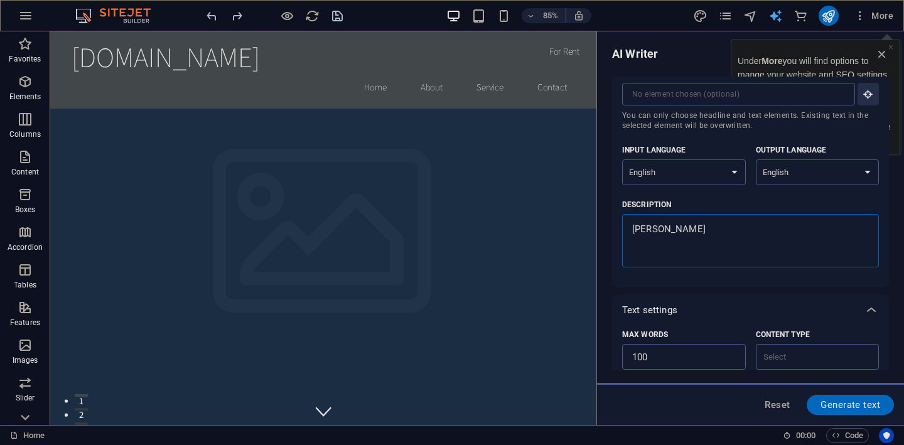
type textarea "deami"
type textarea "x"
type textarea "deamit"
type textarea "x"
type textarea "deamit-"
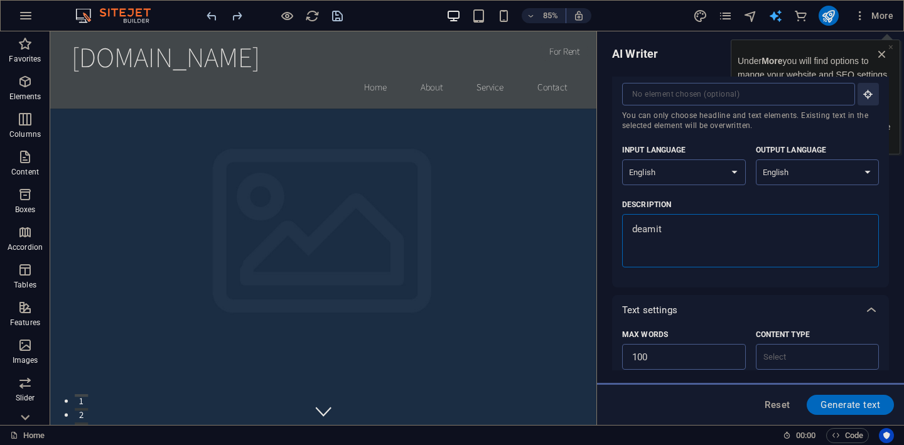
type textarea "x"
type textarea "deamit-2"
type textarea "x"
type textarea "deamit-25"
type textarea "x"
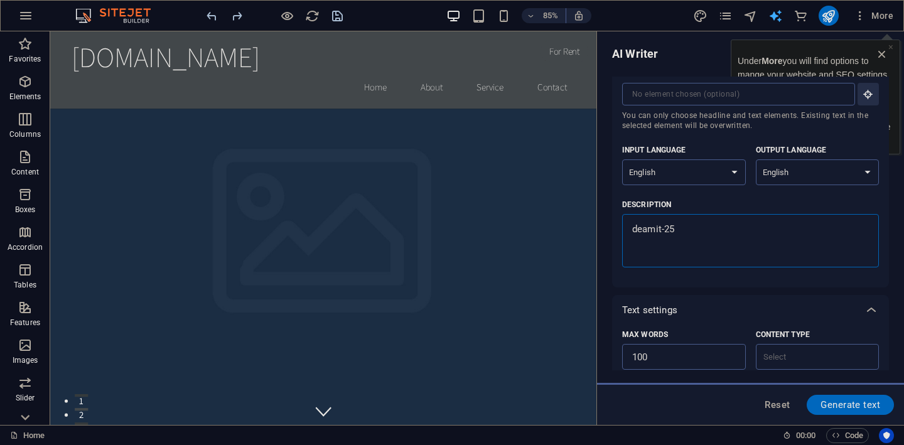
type textarea "deamit-25."
type textarea "x"
type textarea "deamit-25.c"
type textarea "x"
type textarea "deamit-25.co"
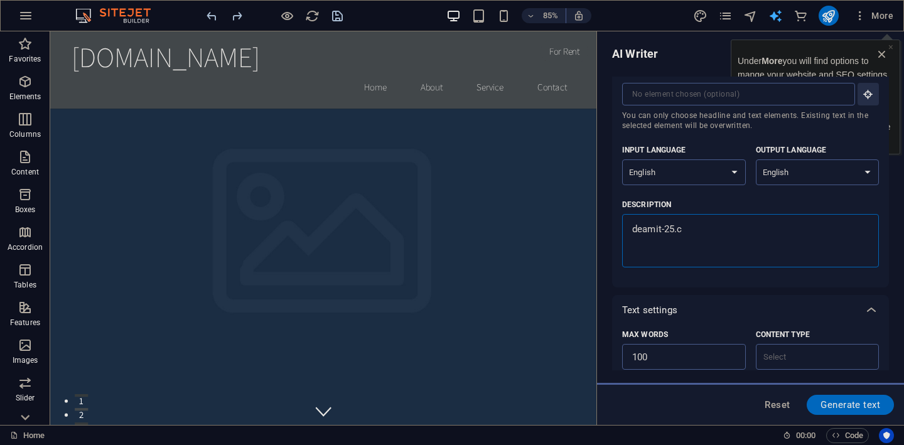
type textarea "x"
type textarea "deamit-25.com"
type textarea "x"
type textarea "deamit-25.com"
type textarea "x"
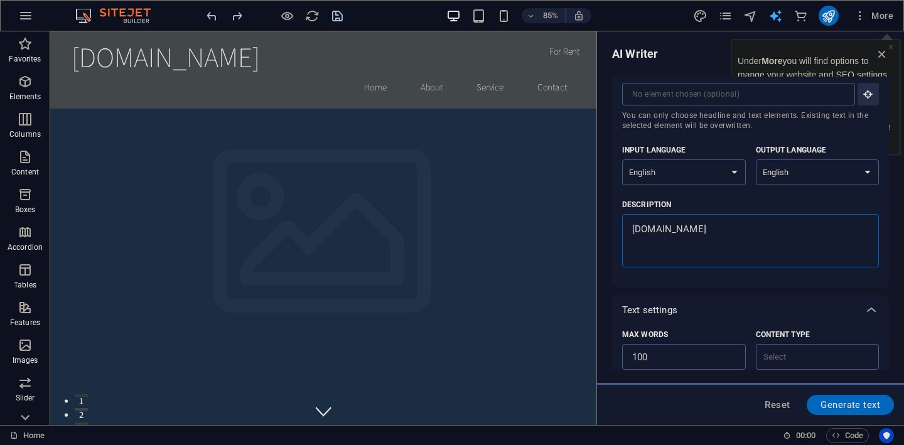
type textarea "deamit-25.com s"
type textarea "x"
type textarea "deamit-25.com sh"
type textarea "x"
type textarea "deamit-25.com sho"
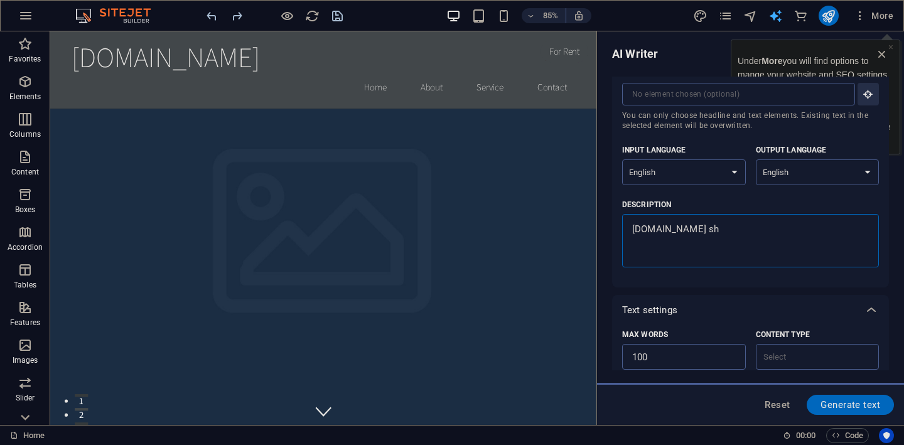
type textarea "x"
type textarea "deamit-25.com show"
type textarea "x"
type textarea "deamit-25.com sho"
type textarea "x"
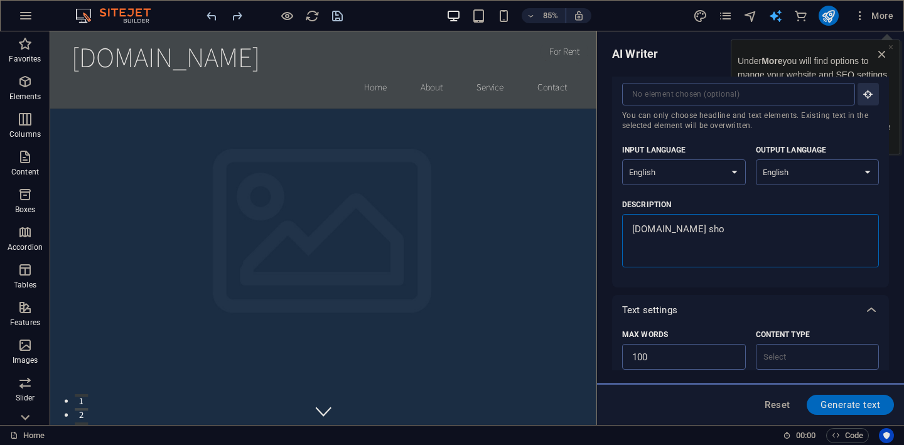
type textarea "deamit-25.com shou"
type textarea "x"
type textarea "deamit-25.com shoul"
type textarea "x"
type textarea "deamit-25.com should"
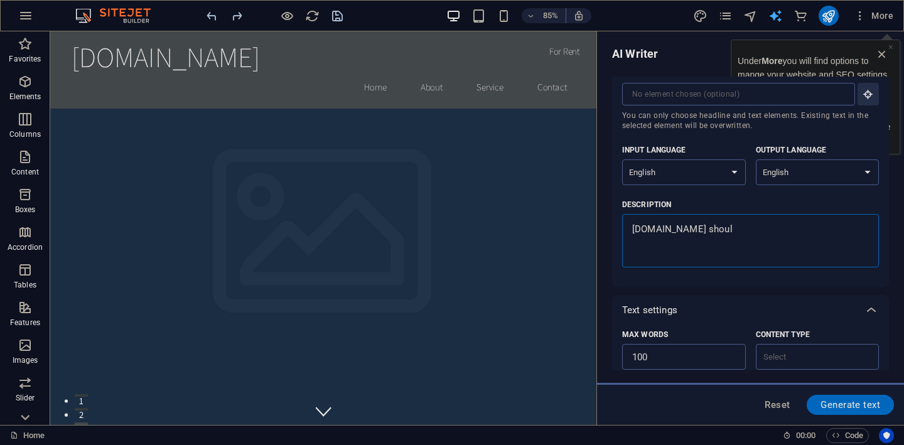
type textarea "x"
type textarea "deamit-25.com should"
type textarea "x"
type textarea "deamit-25.com should b"
type textarea "x"
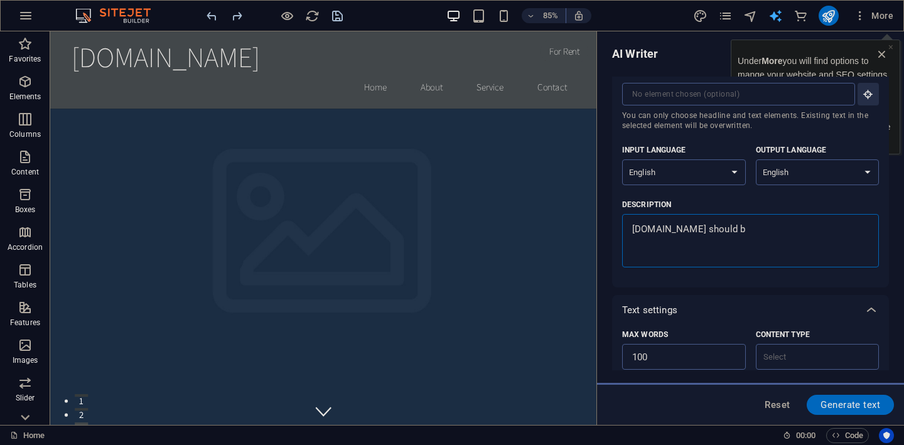
type textarea "deamit-25.com should be"
type textarea "x"
type textarea "deamit-25.com should be"
type textarea "x"
type textarea "deamit-25.com should be r"
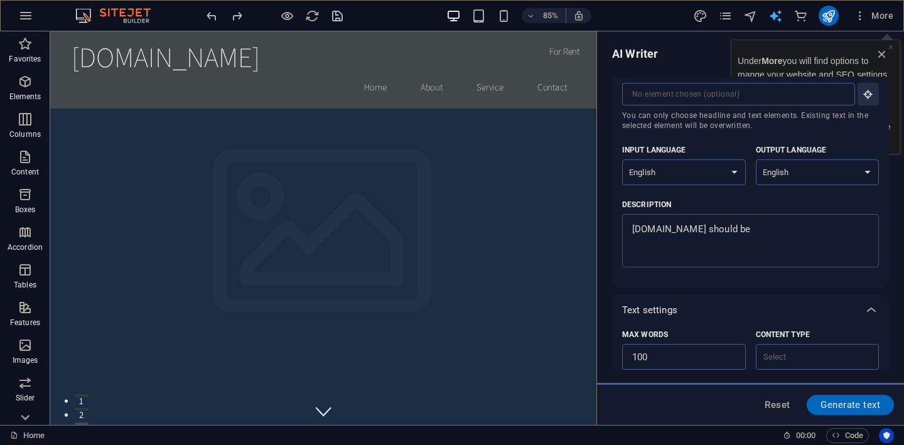
type textarea "x"
type textarea "deamit-25.com should be re"
type textarea "x"
type textarea "deamit-25.com should be rep"
type textarea "x"
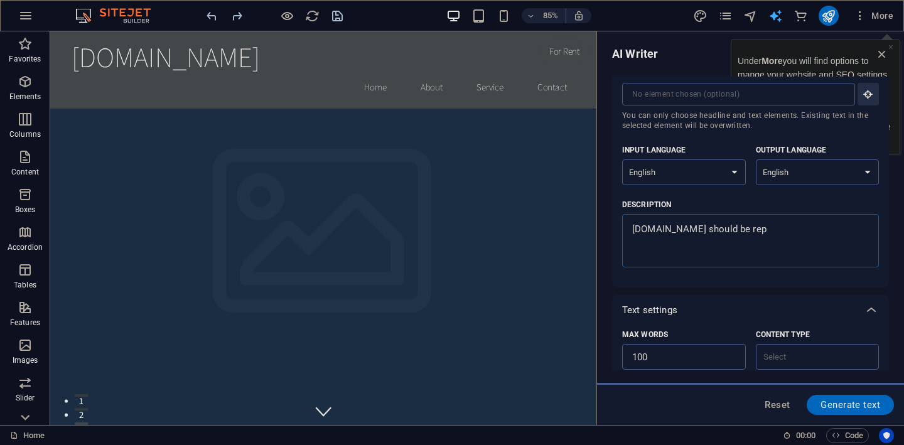
type textarea "deamit-25.com should be repl"
type textarea "x"
type textarea "deamit-25.com should be repla"
type textarea "x"
type textarea "deamit-25.com should be replac"
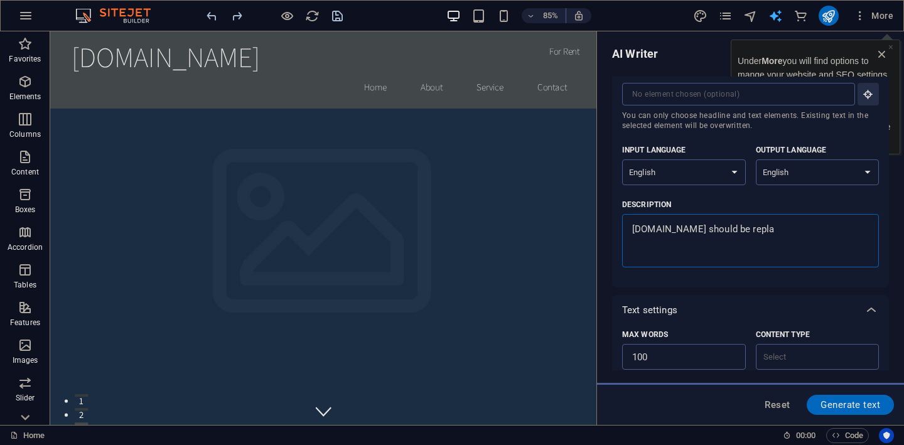
type textarea "x"
type textarea "deamit-25.com should be replace"
type textarea "x"
type textarea "deamit-25.com should be replace"
type textarea "x"
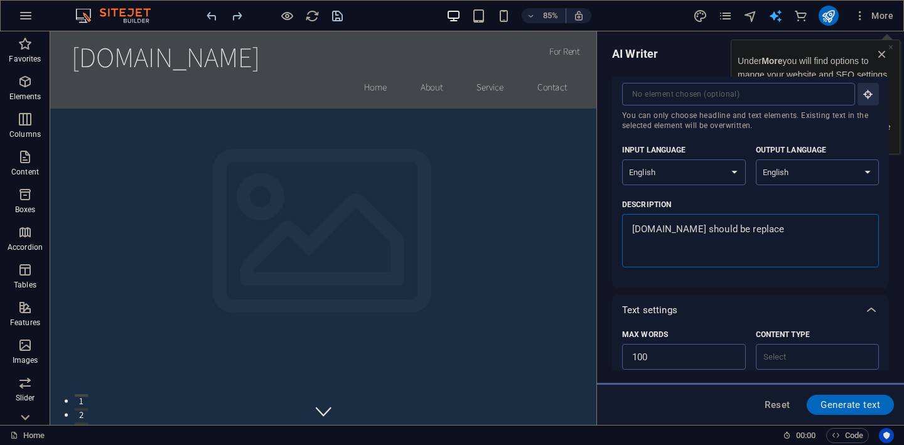
type textarea "deamit-25.com should be replace w"
type textarea "x"
type textarea "deamit-25.com should be replace wi"
type textarea "x"
type textarea "deamit-25.com should be replace wit"
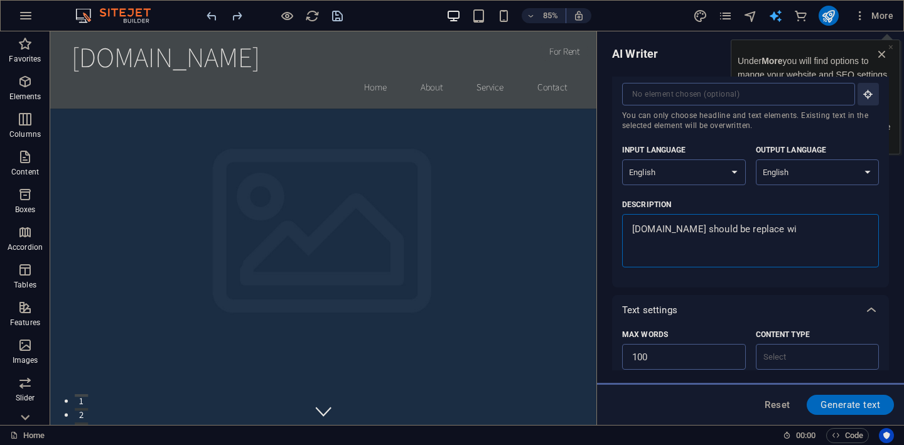
type textarea "x"
type textarea "deamit-25.com should be replace with"
type textarea "x"
type textarea "deamit-25.com should be replace with"
type textarea "x"
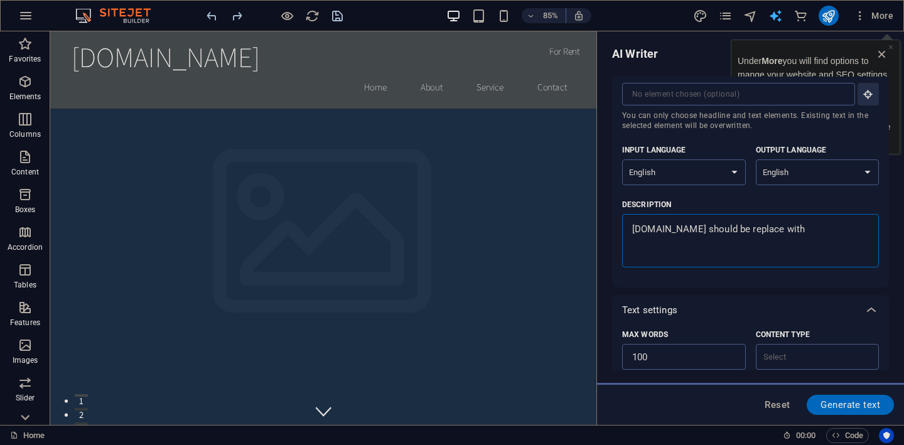
type textarea "deamit-25.com should be replace with '"
type textarea "x"
type textarea "deamit-25.com should be replace with 'D"
type textarea "x"
type textarea "deamit-25.com should be replace with 'Dr"
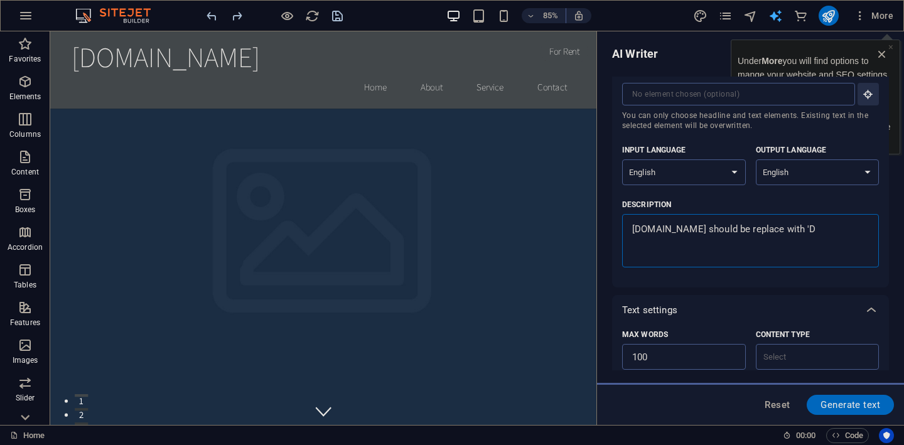
type textarea "x"
type textarea "deamit-25.com should be replace with 'Dre"
type textarea "x"
type textarea "deamit-25.com should be replace with 'Drea"
type textarea "x"
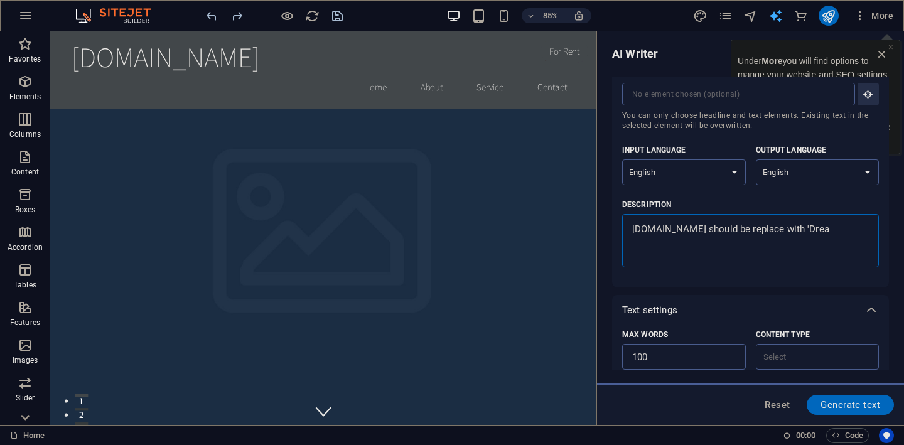
type textarea "deamit-25.com should be replace with 'Dream"
type textarea "x"
type textarea "deamit-25.com should be replace with 'Dream"
type textarea "x"
type textarea "deamit-25.com should be replace with 'Dream I"
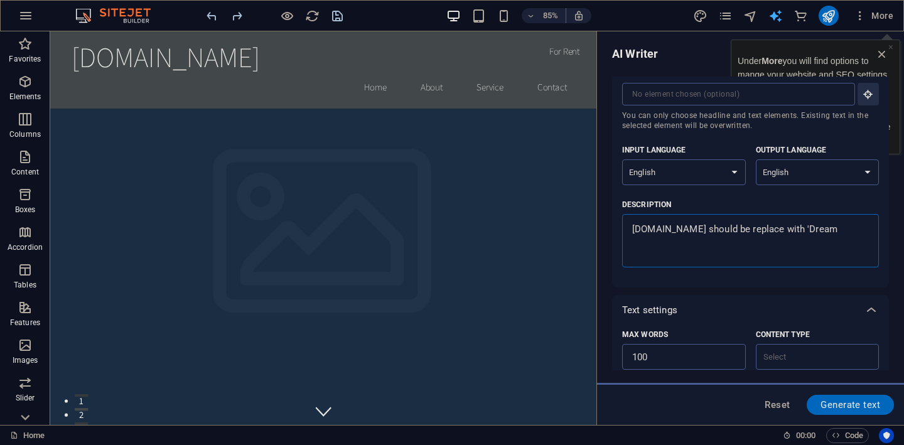
type textarea "x"
type textarea "deamit-25.com should be replace with 'Dream IT"
type textarea "x"
type textarea "deamit-25.com should be replace with 'Dream IT"
type textarea "x"
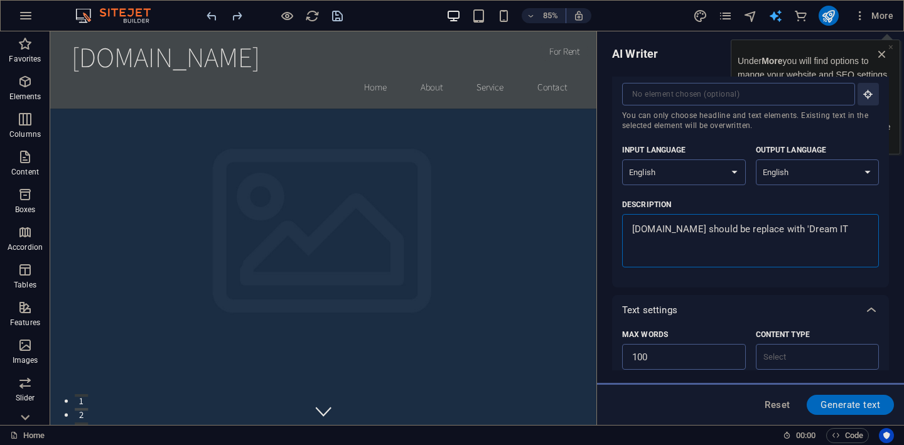
type textarea "deamit-25.com should be replace with 'Dream IT 2"
type textarea "x"
type textarea "deamit-25.com should be replace with 'Dream IT 25"
type textarea "x"
type textarea "deamit-25.com should be replace with 'Dream IT 25'"
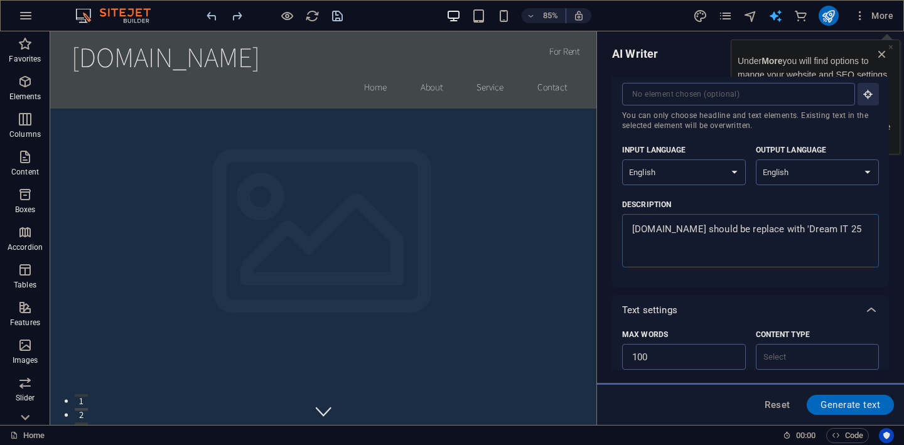
type textarea "x"
type textarea "deamit-25.com should be replace with 'Dream IT 25'"
click at [851, 404] on span "Generate text" at bounding box center [851, 405] width 60 height 10
type textarea "x"
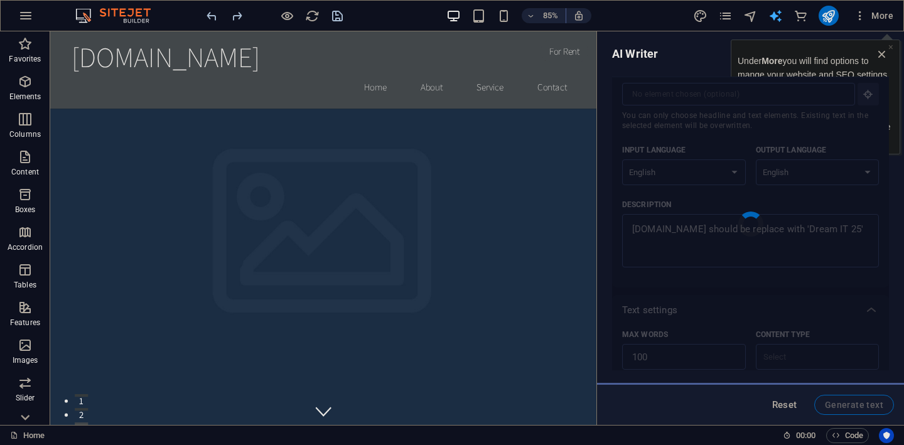
type textarea "x"
type textarea "Welcome to Dream IT 25, where innovation meets excellence. Our mission is to de…"
type textarea "x"
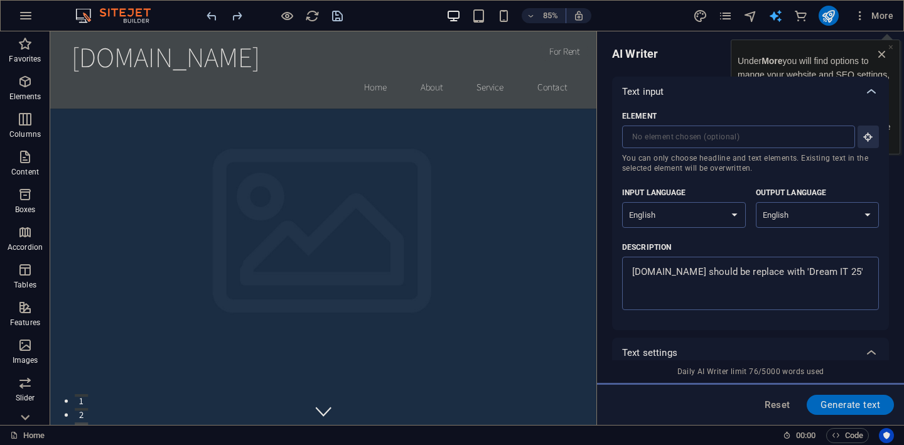
click at [872, 91] on icon at bounding box center [871, 91] width 15 height 15
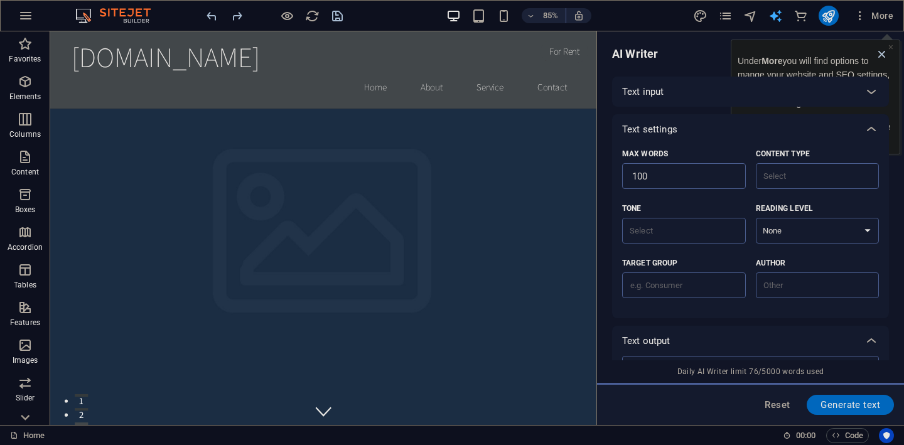
click at [882, 51] on icon "button" at bounding box center [883, 54] width 14 height 14
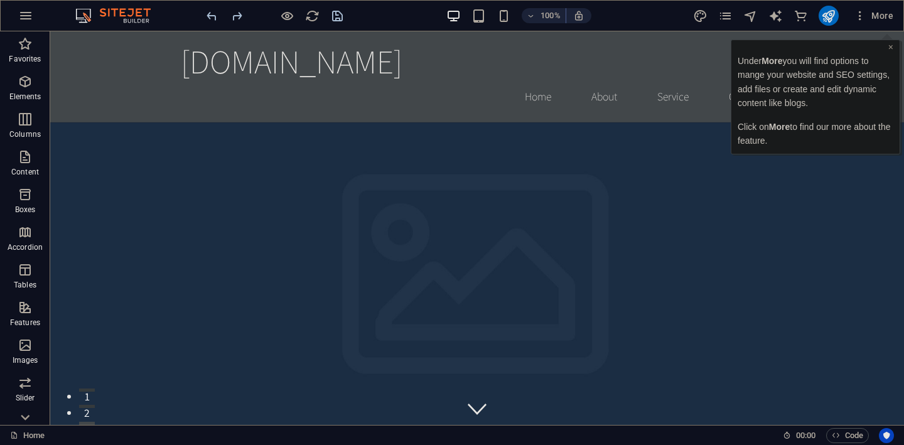
click at [893, 47] on link "×" at bounding box center [891, 47] width 5 height 10
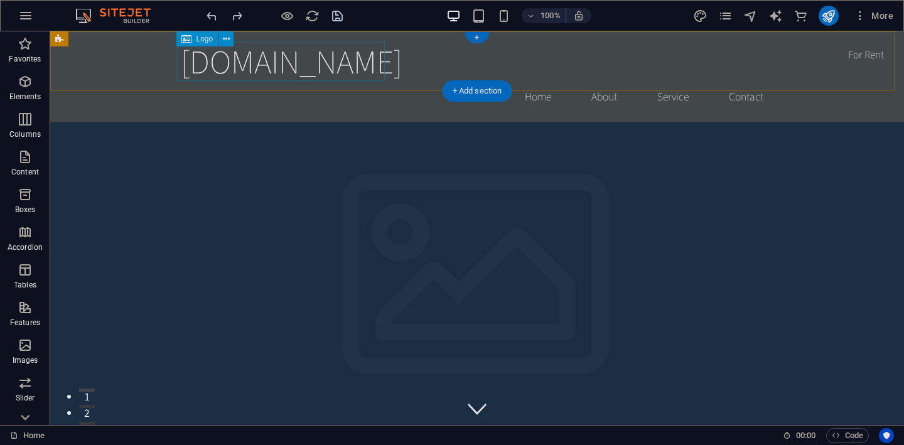
click at [272, 63] on div "[DOMAIN_NAME]" at bounding box center [477, 61] width 593 height 40
click at [307, 66] on div "[DOMAIN_NAME]" at bounding box center [477, 61] width 593 height 40
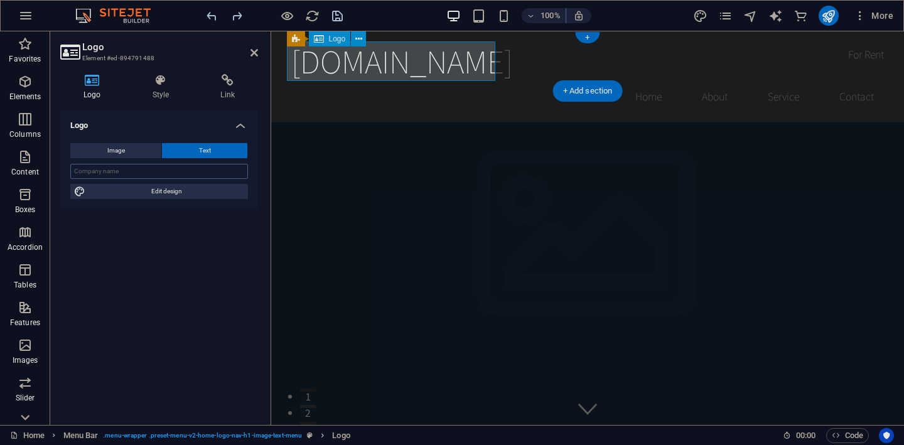
click at [317, 66] on div "[DOMAIN_NAME]" at bounding box center [587, 61] width 593 height 40
click at [469, 59] on div "[DOMAIN_NAME]" at bounding box center [587, 61] width 593 height 40
click at [403, 66] on div "[DOMAIN_NAME]" at bounding box center [587, 61] width 593 height 40
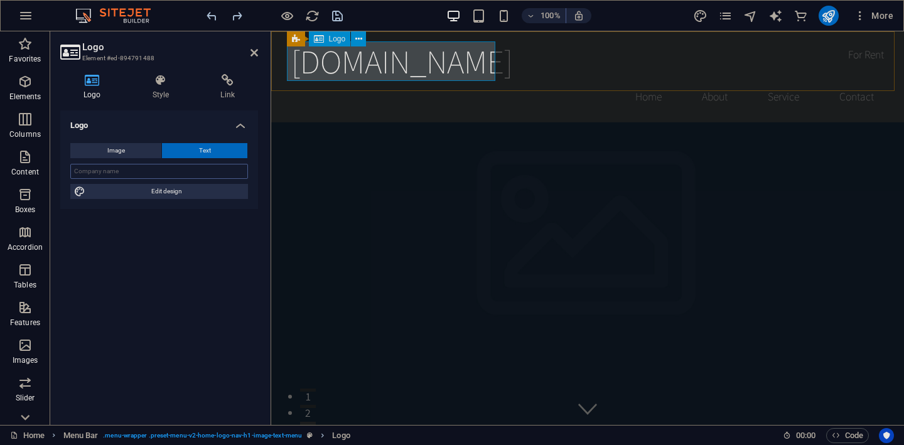
click at [472, 67] on div "[DOMAIN_NAME]" at bounding box center [587, 61] width 593 height 40
click at [472, 66] on div "[DOMAIN_NAME]" at bounding box center [587, 61] width 593 height 40
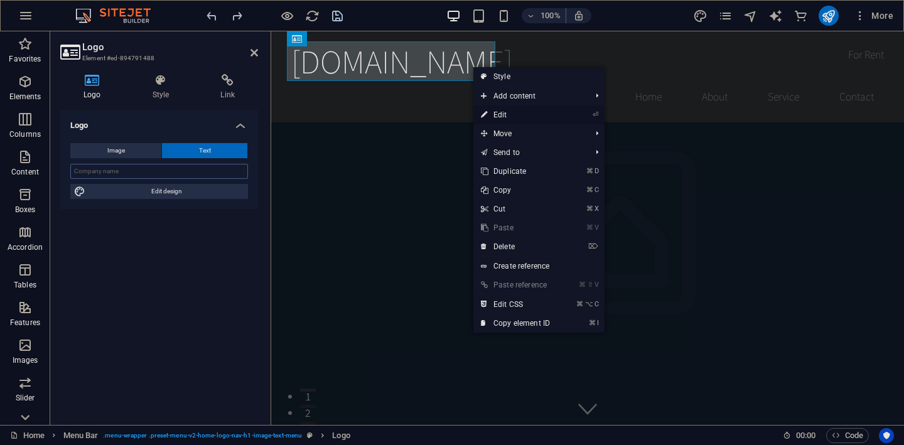
click at [504, 114] on link "⏎ Edit" at bounding box center [516, 115] width 84 height 19
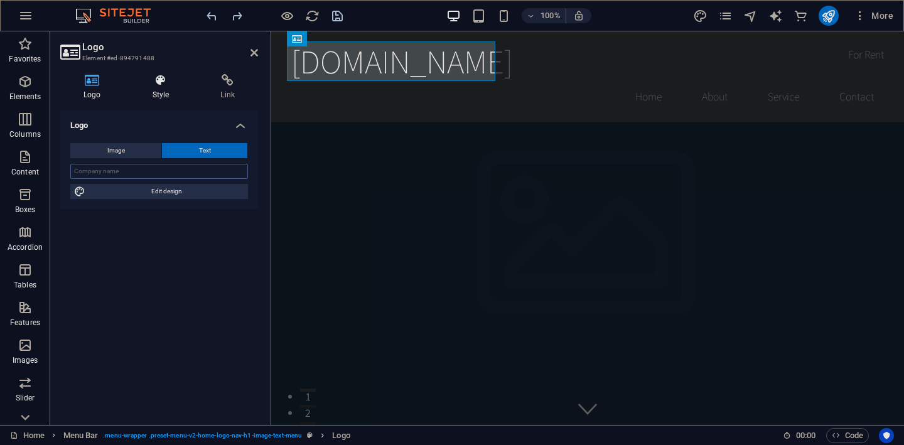
click at [165, 83] on icon at bounding box center [160, 80] width 63 height 13
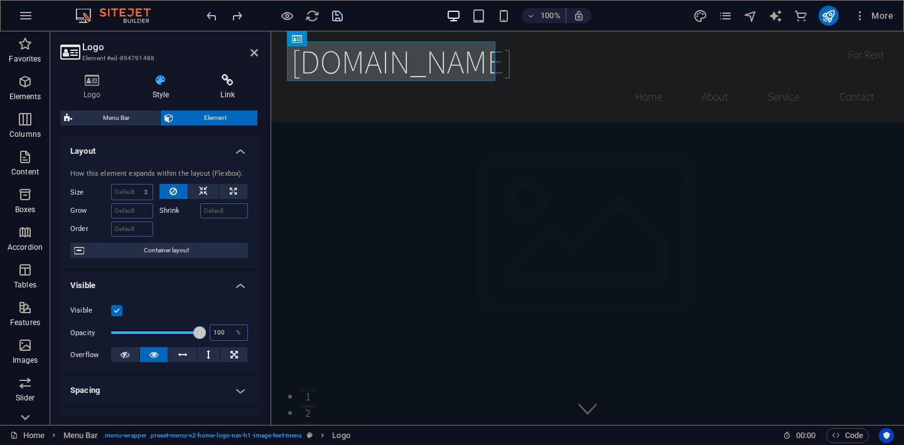
click at [231, 84] on icon at bounding box center [227, 80] width 61 height 13
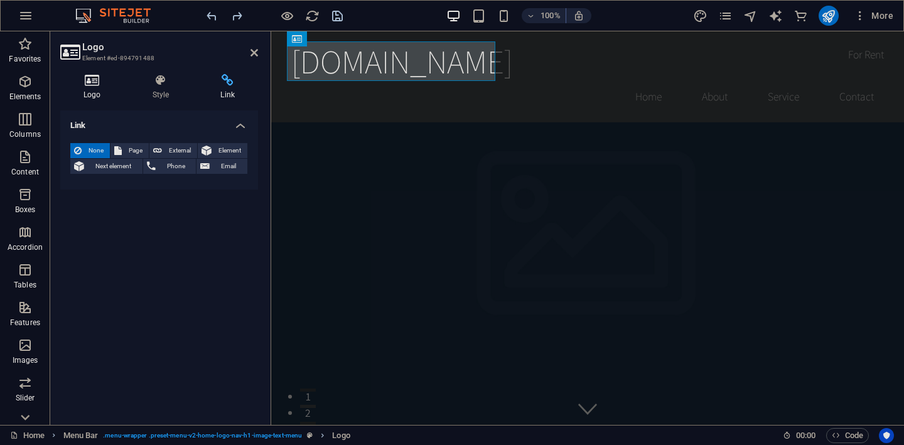
click at [79, 91] on h4 "Logo" at bounding box center [94, 87] width 69 height 26
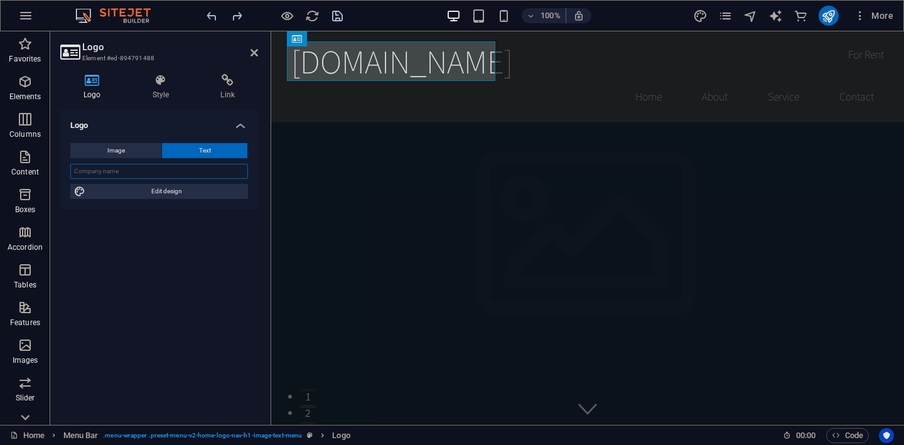
click at [107, 174] on input "text" at bounding box center [159, 171] width 178 height 15
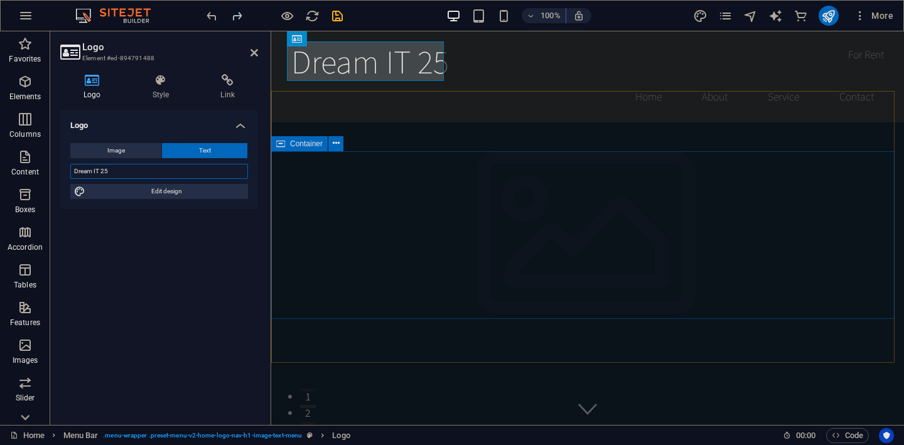
type input "Dream IT 25"
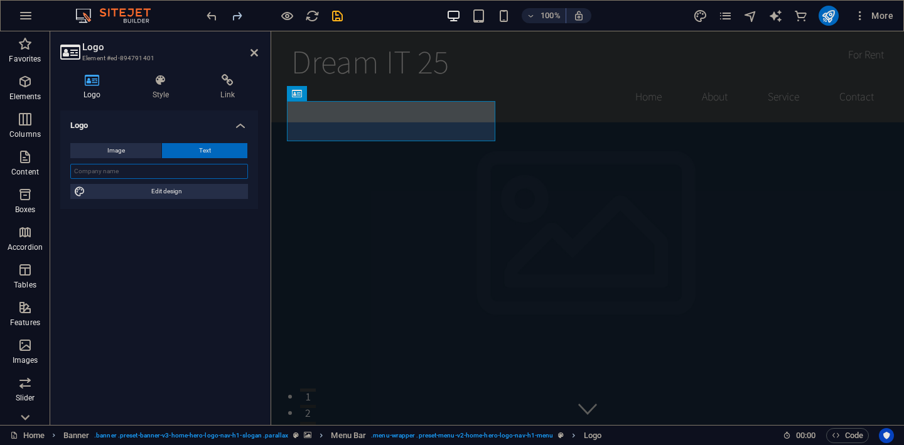
click at [151, 175] on input "text" at bounding box center [159, 171] width 178 height 15
type input "Dream IT 25"
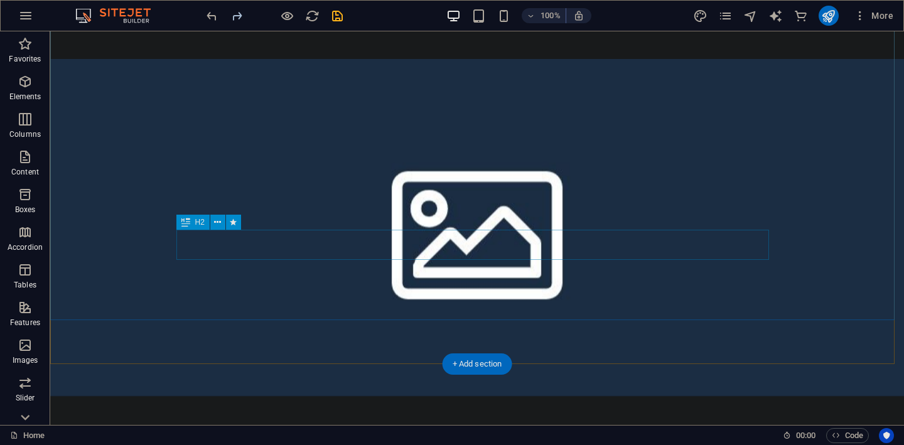
scroll to position [730, 0]
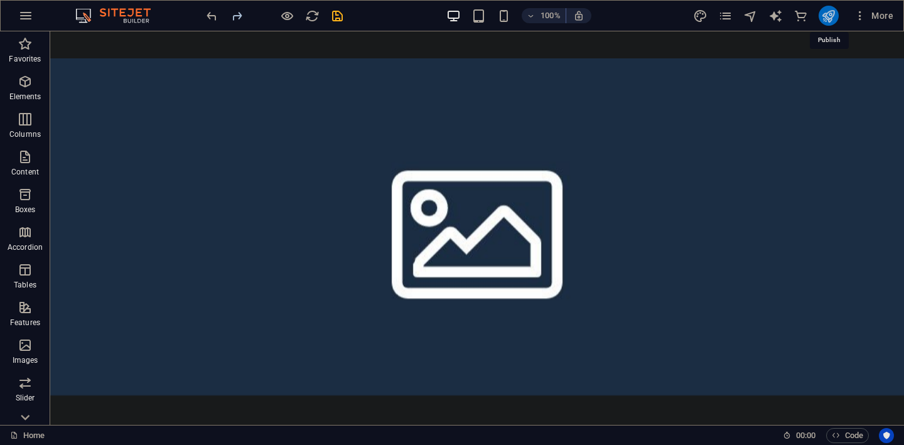
click at [825, 19] on icon "publish" at bounding box center [829, 16] width 14 height 14
